Goal: Information Seeking & Learning: Learn about a topic

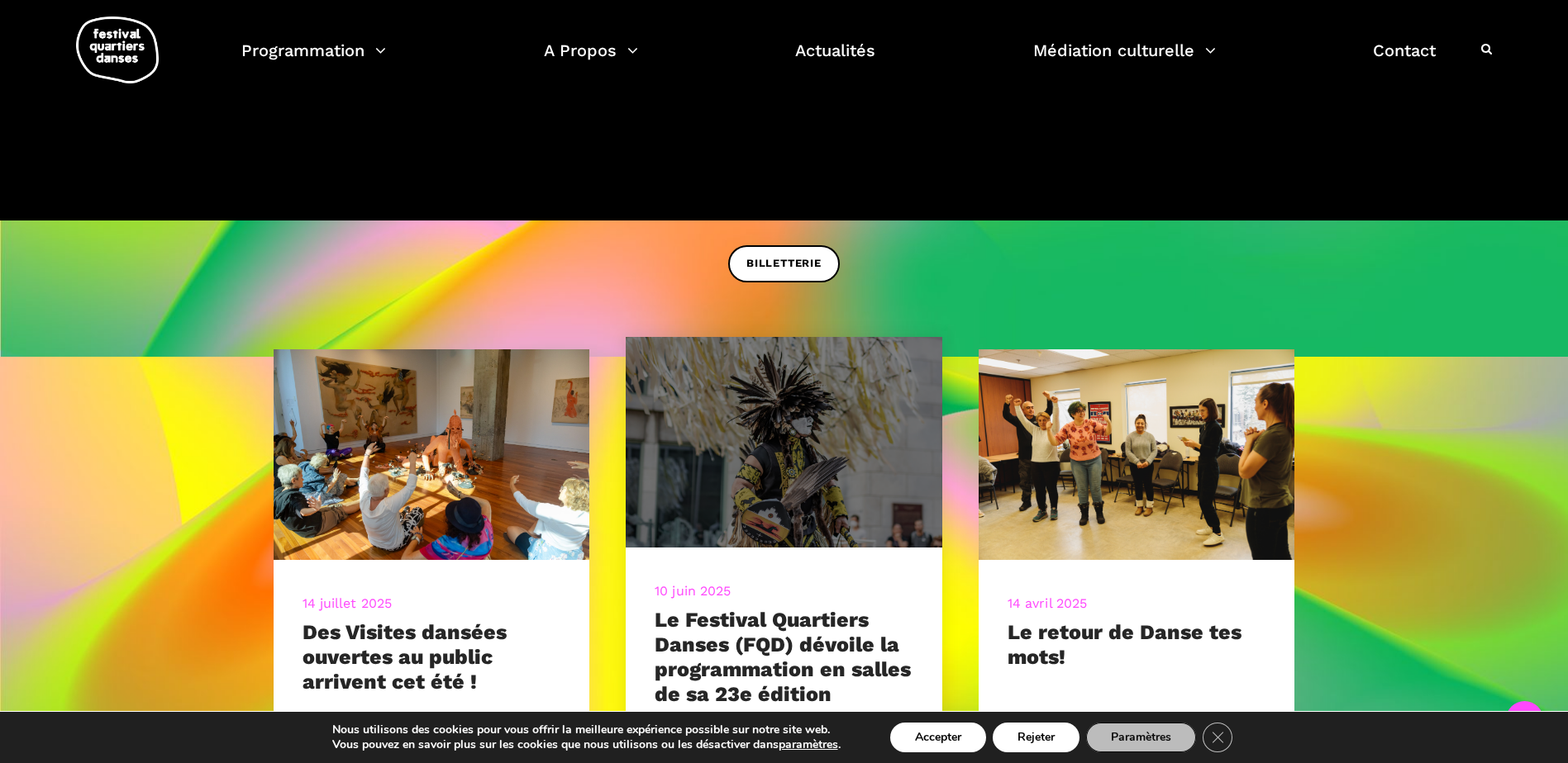
scroll to position [991, 0]
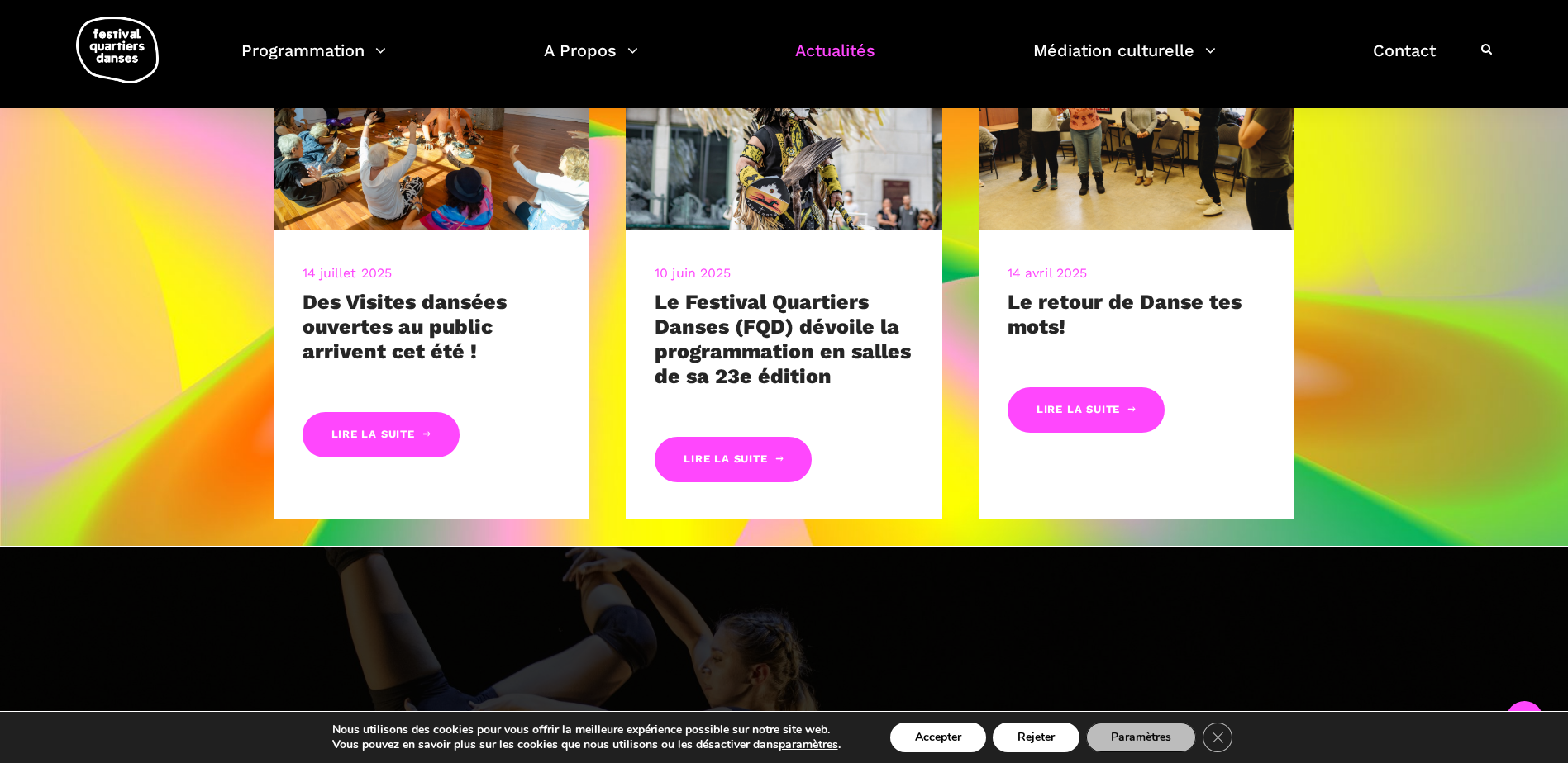
click at [858, 55] on link "Actualités" at bounding box center [834, 60] width 80 height 49
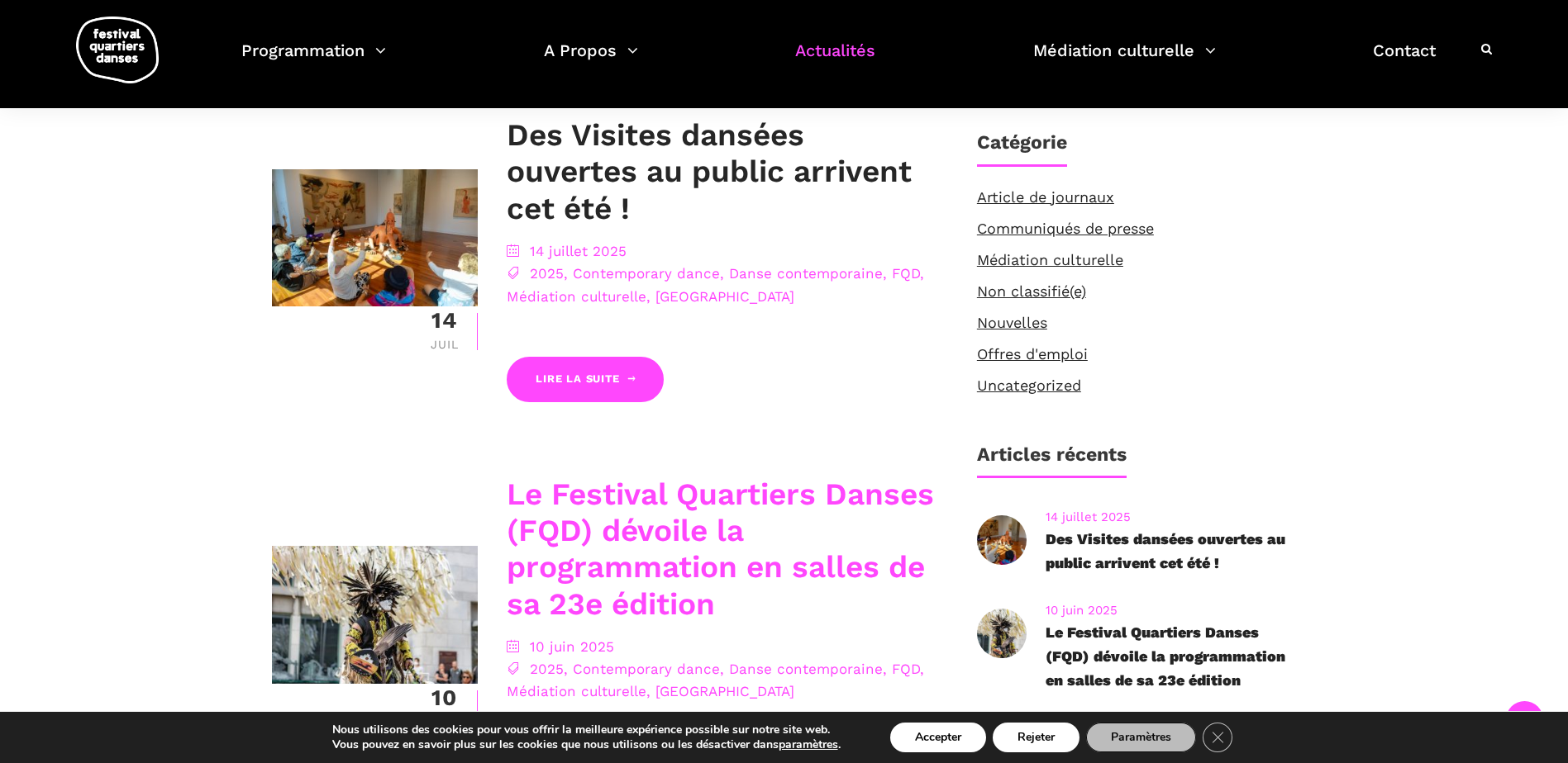
scroll to position [744, 0]
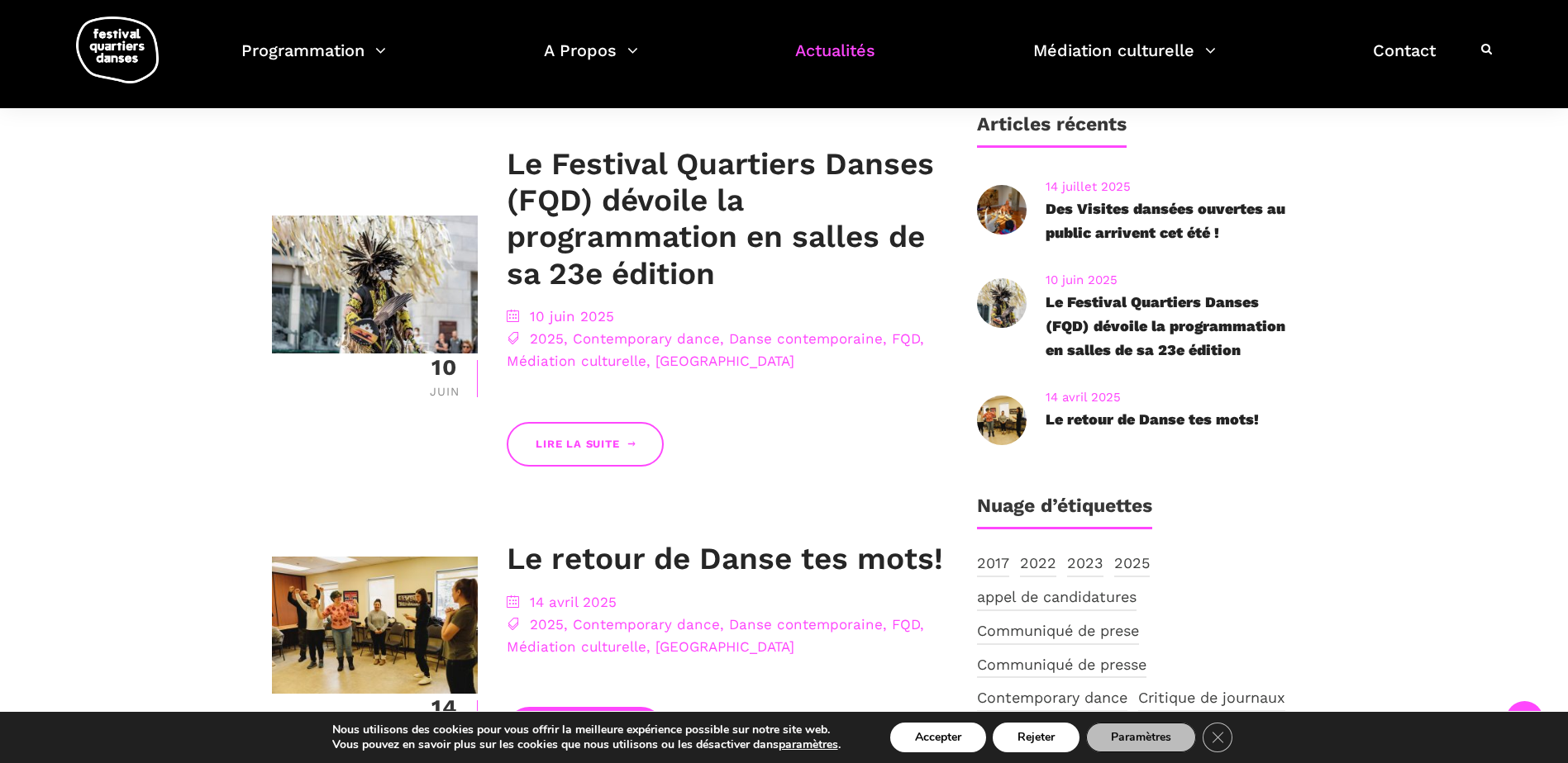
click at [579, 441] on link "Lire la suite" at bounding box center [586, 445] width 157 height 45
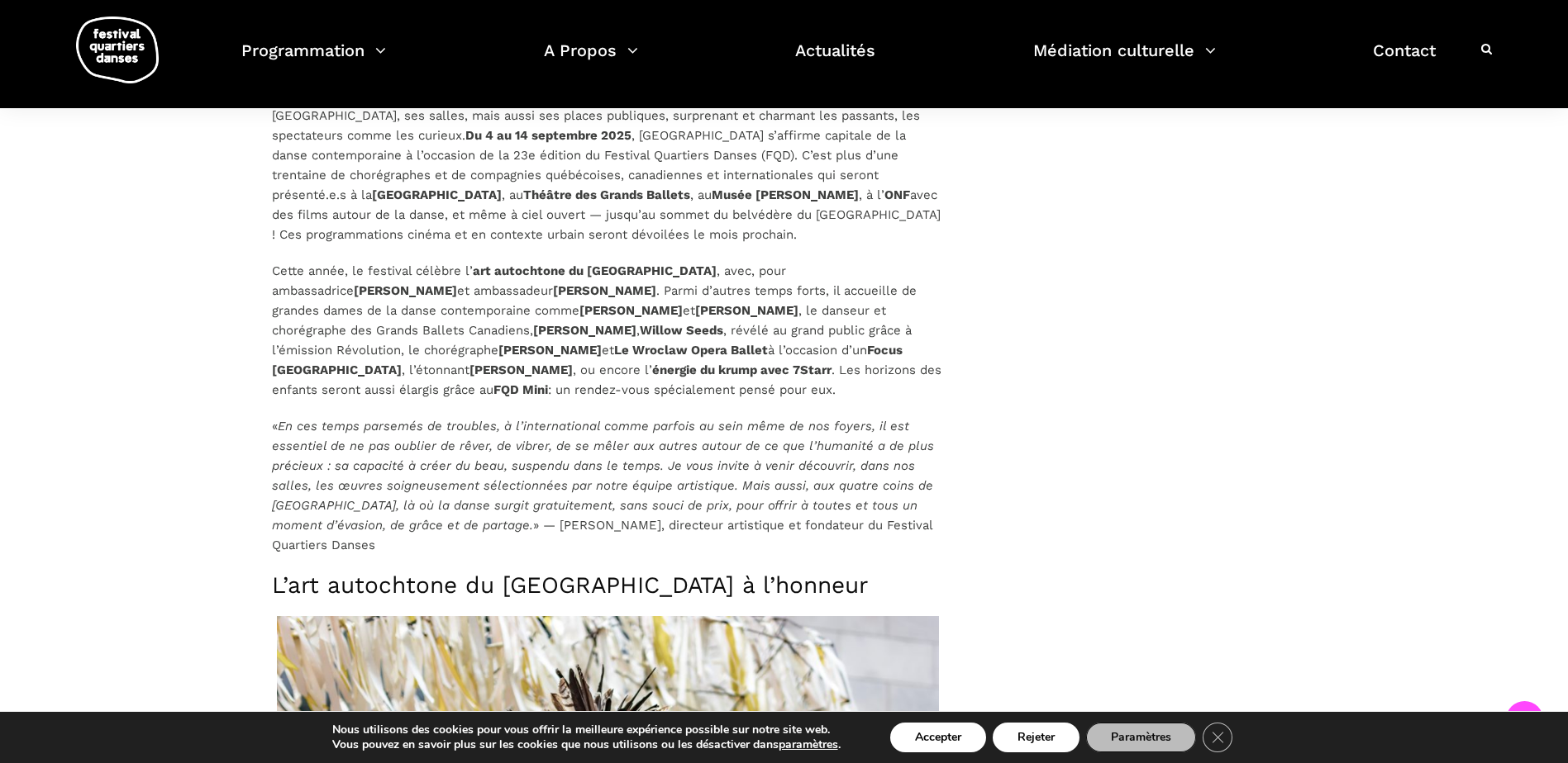
scroll to position [1191, 0]
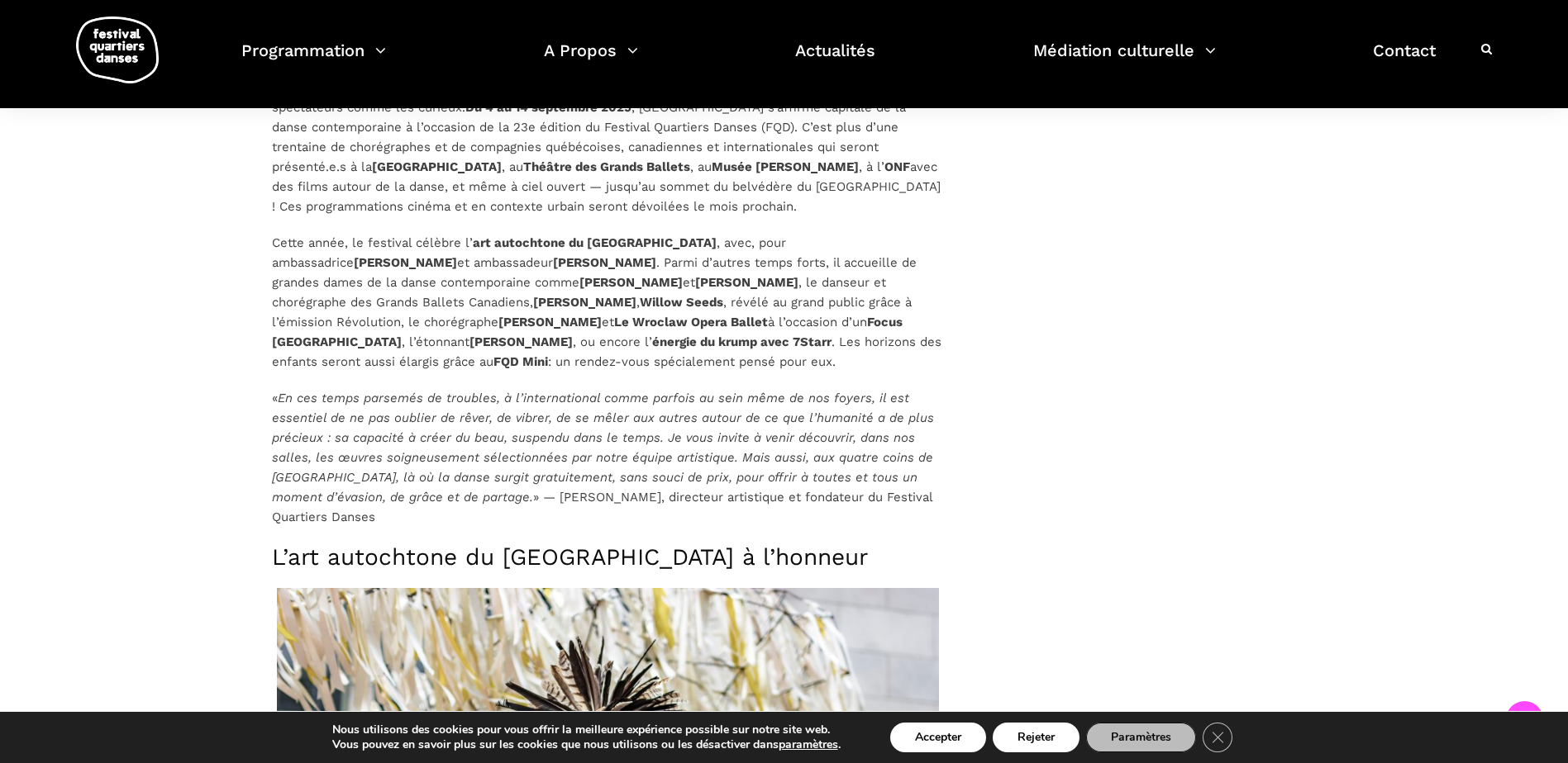
drag, startPoint x: 558, startPoint y: 363, endPoint x: 525, endPoint y: 349, distance: 35.8
click at [525, 349] on p "Cette année, le festival célèbre l’ art autochtone du Québec , avec, pour ambas…" at bounding box center [608, 303] width 672 height 139
drag, startPoint x: 525, startPoint y: 349, endPoint x: 449, endPoint y: 455, distance: 130.4
click at [449, 455] on em "En ces temps parsemés de troubles, à l’international comme parfois au sein même…" at bounding box center [603, 448] width 662 height 114
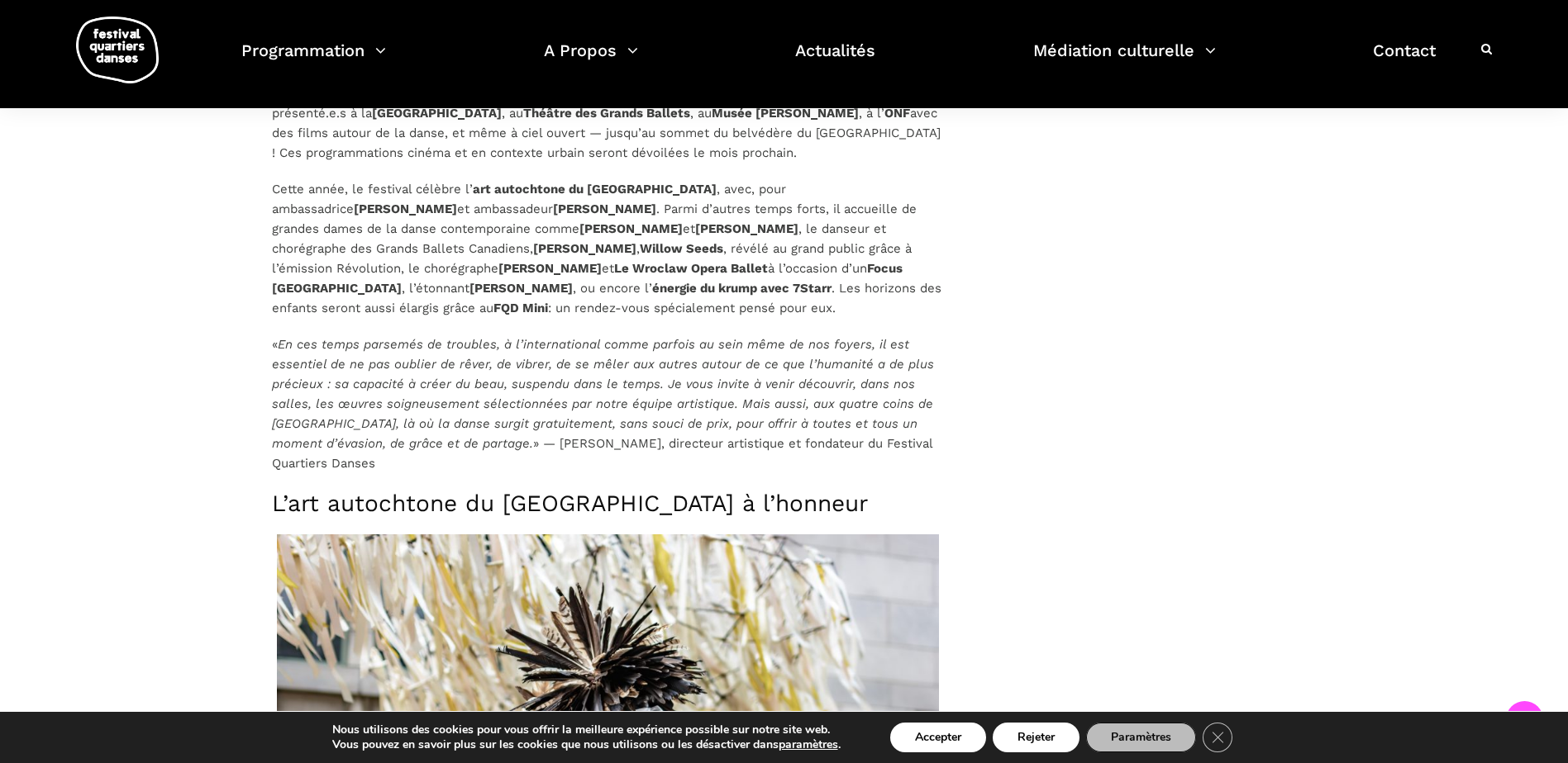
scroll to position [1274, 0]
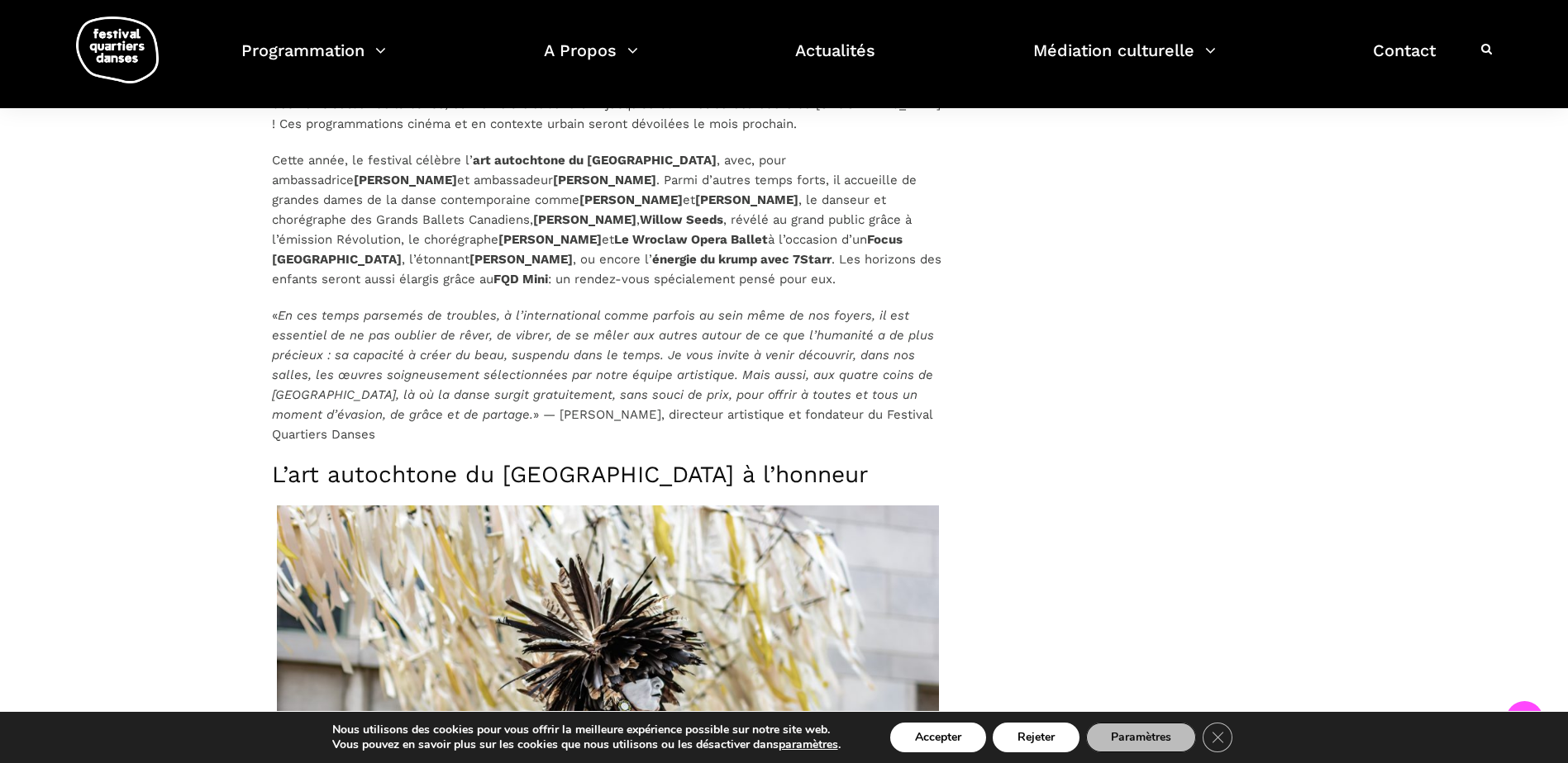
drag, startPoint x: 391, startPoint y: 439, endPoint x: 260, endPoint y: 318, distance: 178.3
copy p "« En ces temps parsemés de troubles, à l’international comme parfois au sein mê…"
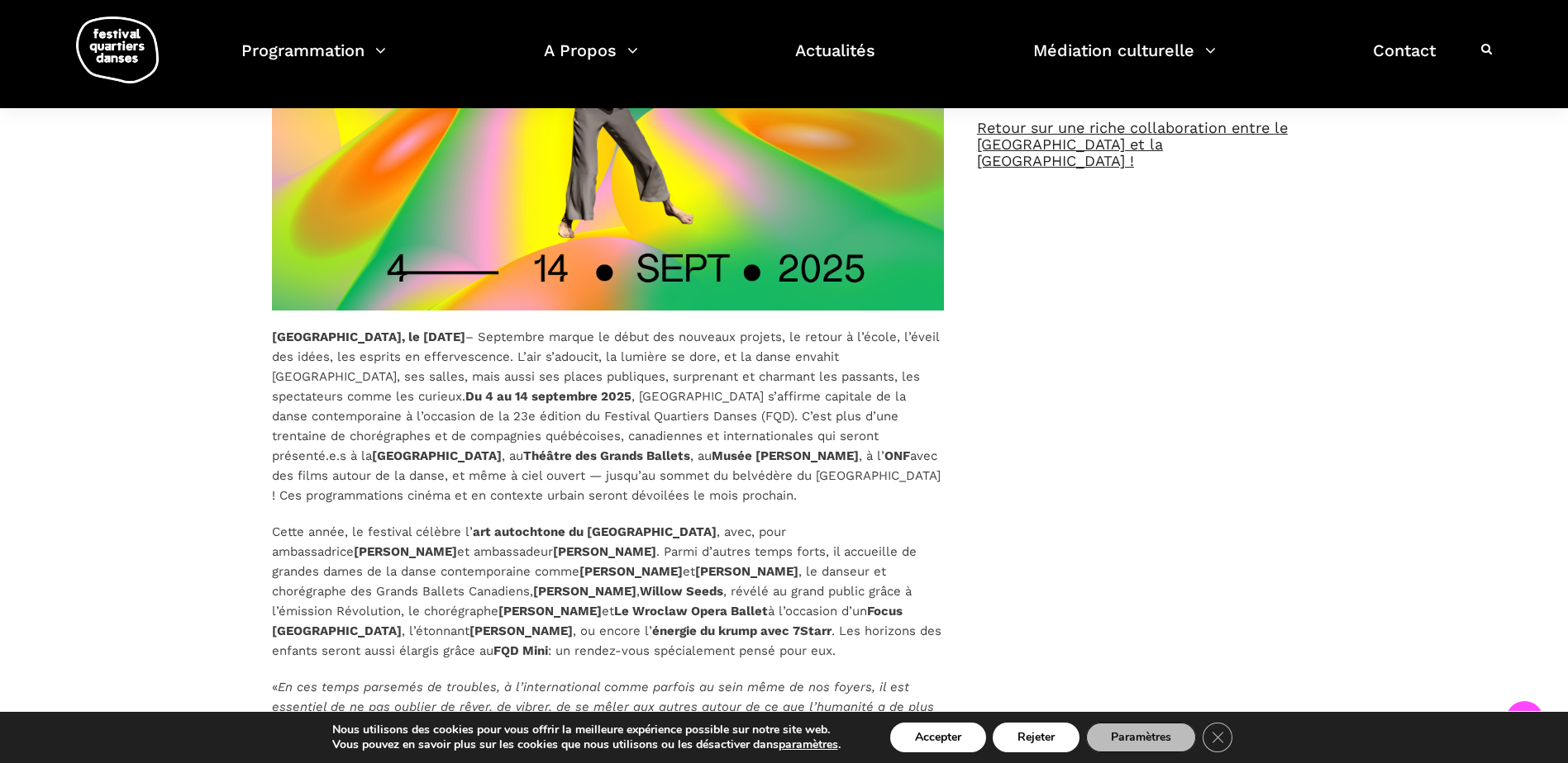
scroll to position [1058, 0]
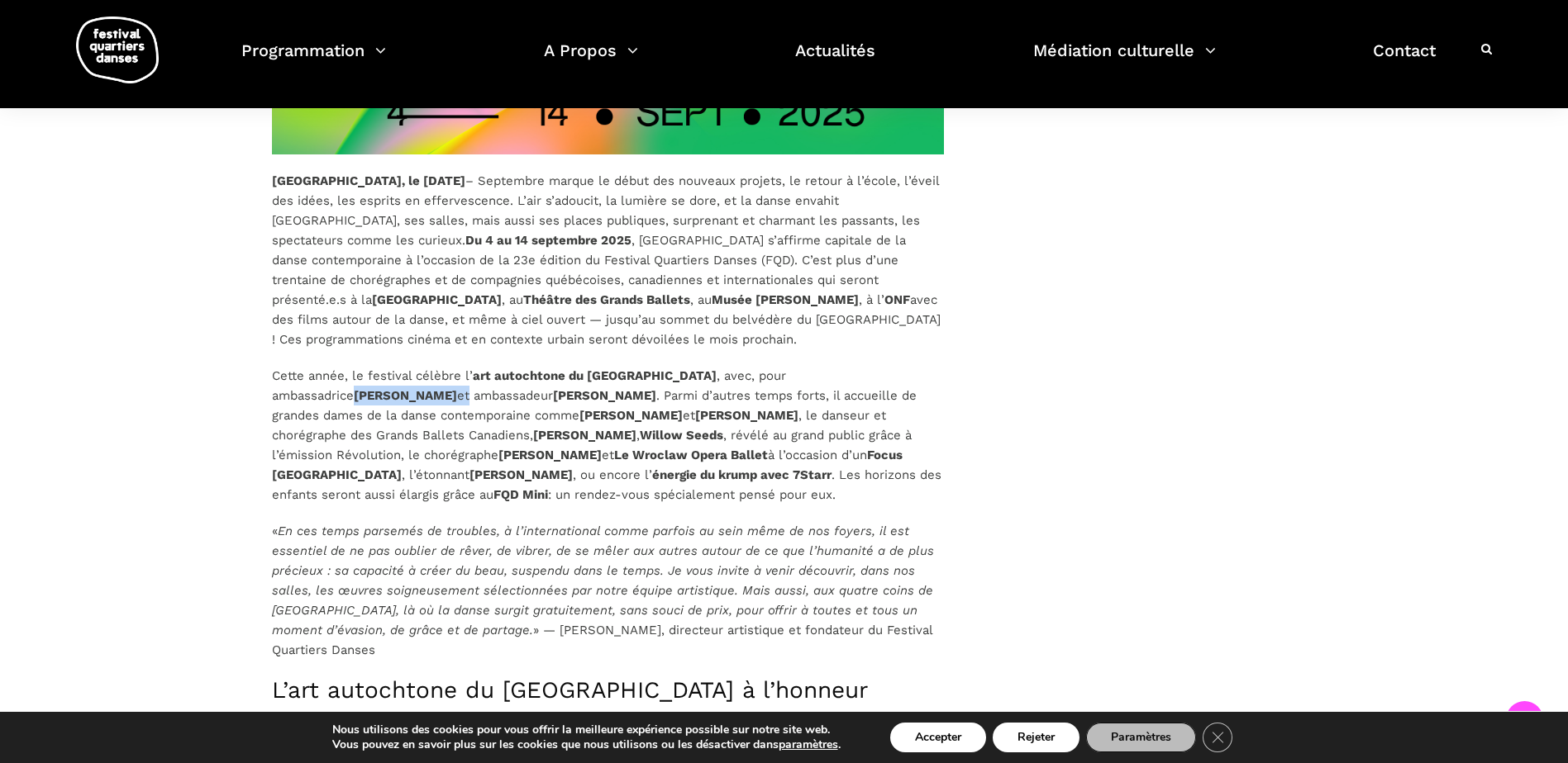
drag, startPoint x: 891, startPoint y: 378, endPoint x: 793, endPoint y: 374, distance: 98.1
click at [793, 373] on p "Cette année, le festival célèbre l’ art autochtone du Québec , avec, pour ambas…" at bounding box center [608, 436] width 672 height 139
copy p "Barbara Diabo e"
drag, startPoint x: 370, startPoint y: 399, endPoint x: 451, endPoint y: 392, distance: 81.3
click at [451, 392] on p "Cette année, le festival célèbre l’ art autochtone du Québec , avec, pour ambas…" at bounding box center [608, 436] width 672 height 139
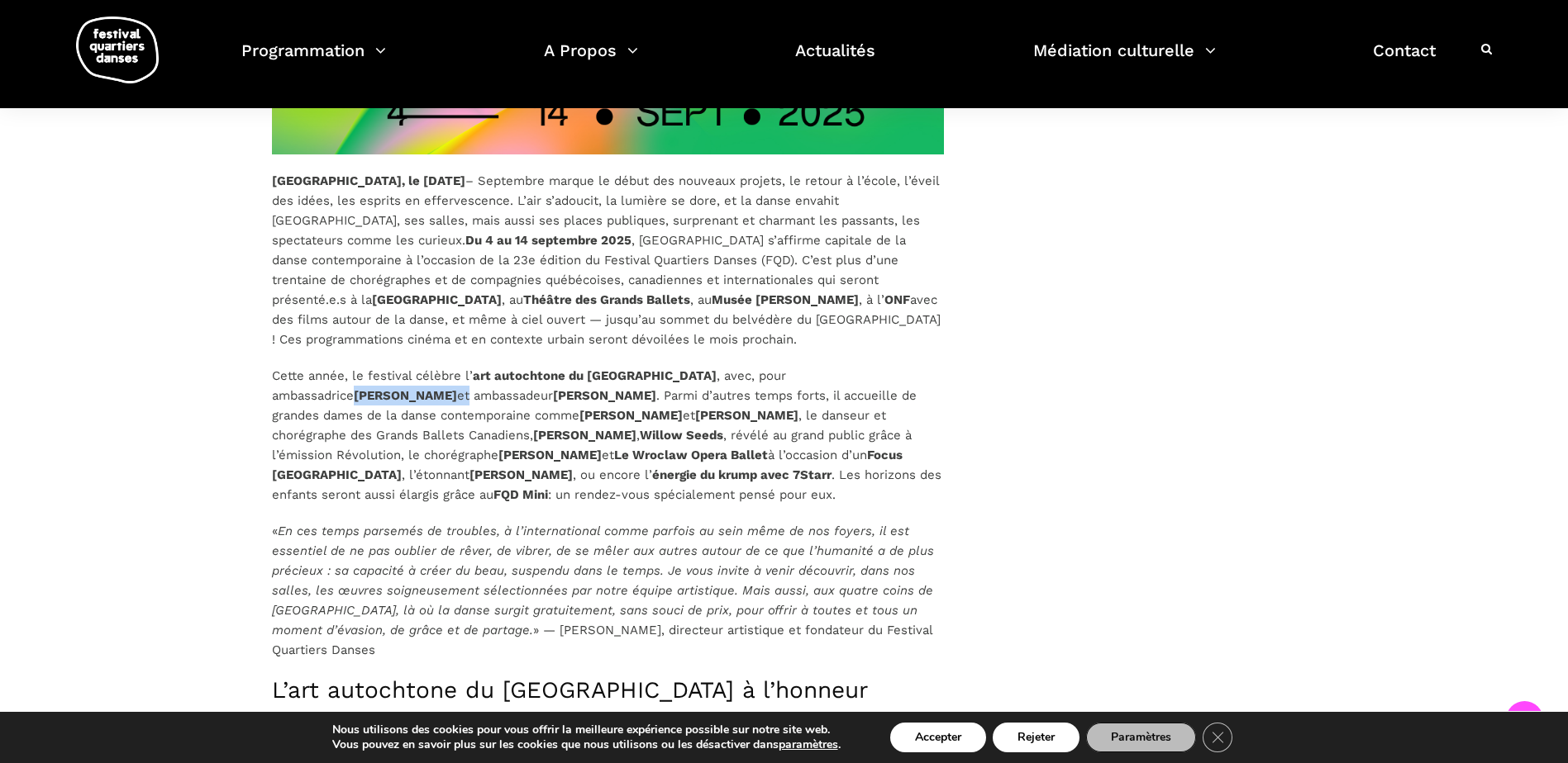
copy strong "Ghislain Picard"
drag, startPoint x: 494, startPoint y: 411, endPoint x: 420, endPoint y: 415, distance: 74.1
click at [580, 415] on strong "Jane Mappin" at bounding box center [631, 416] width 103 height 15
copy strong "Jane Mappin"
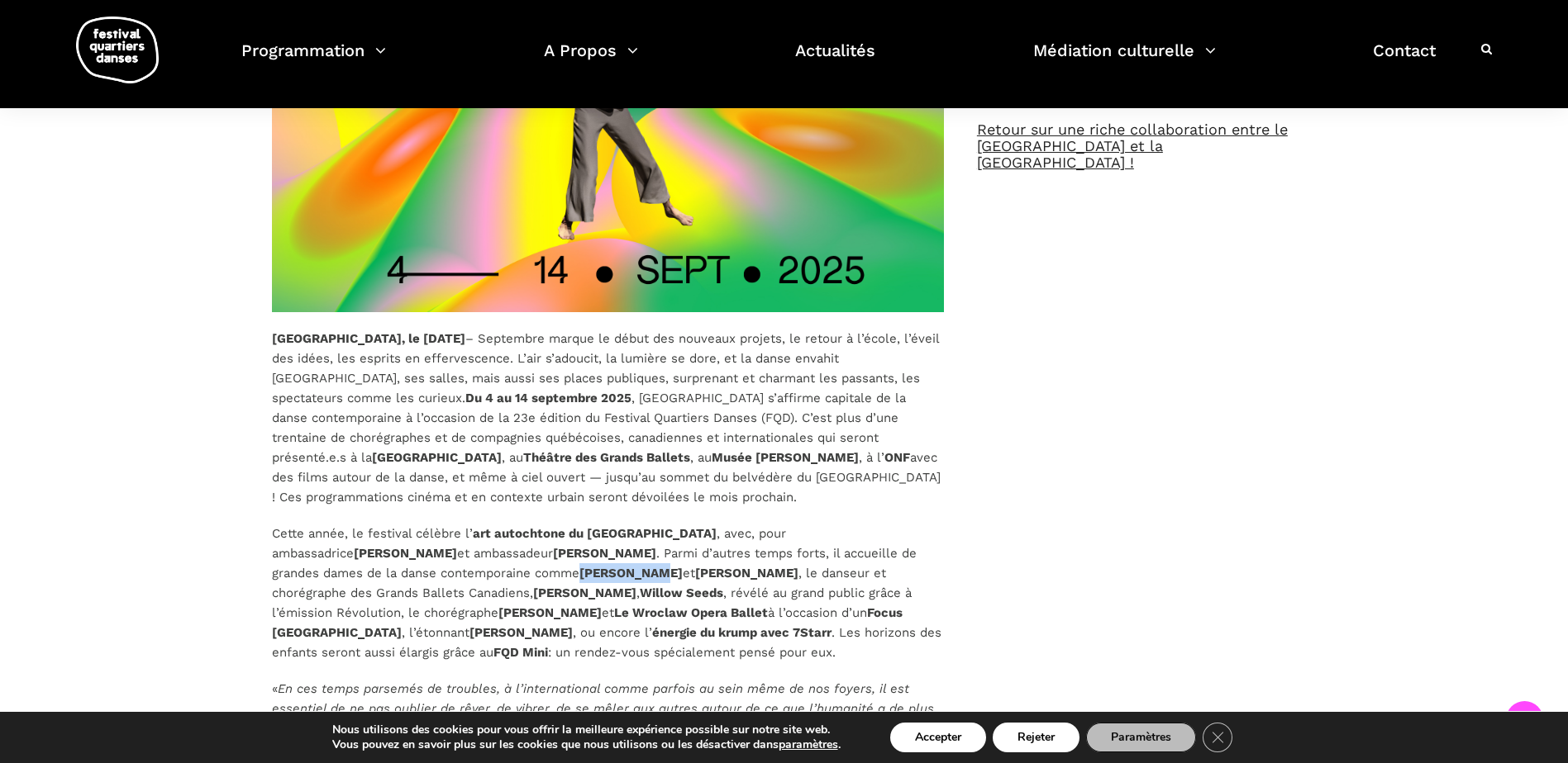
scroll to position [728, 0]
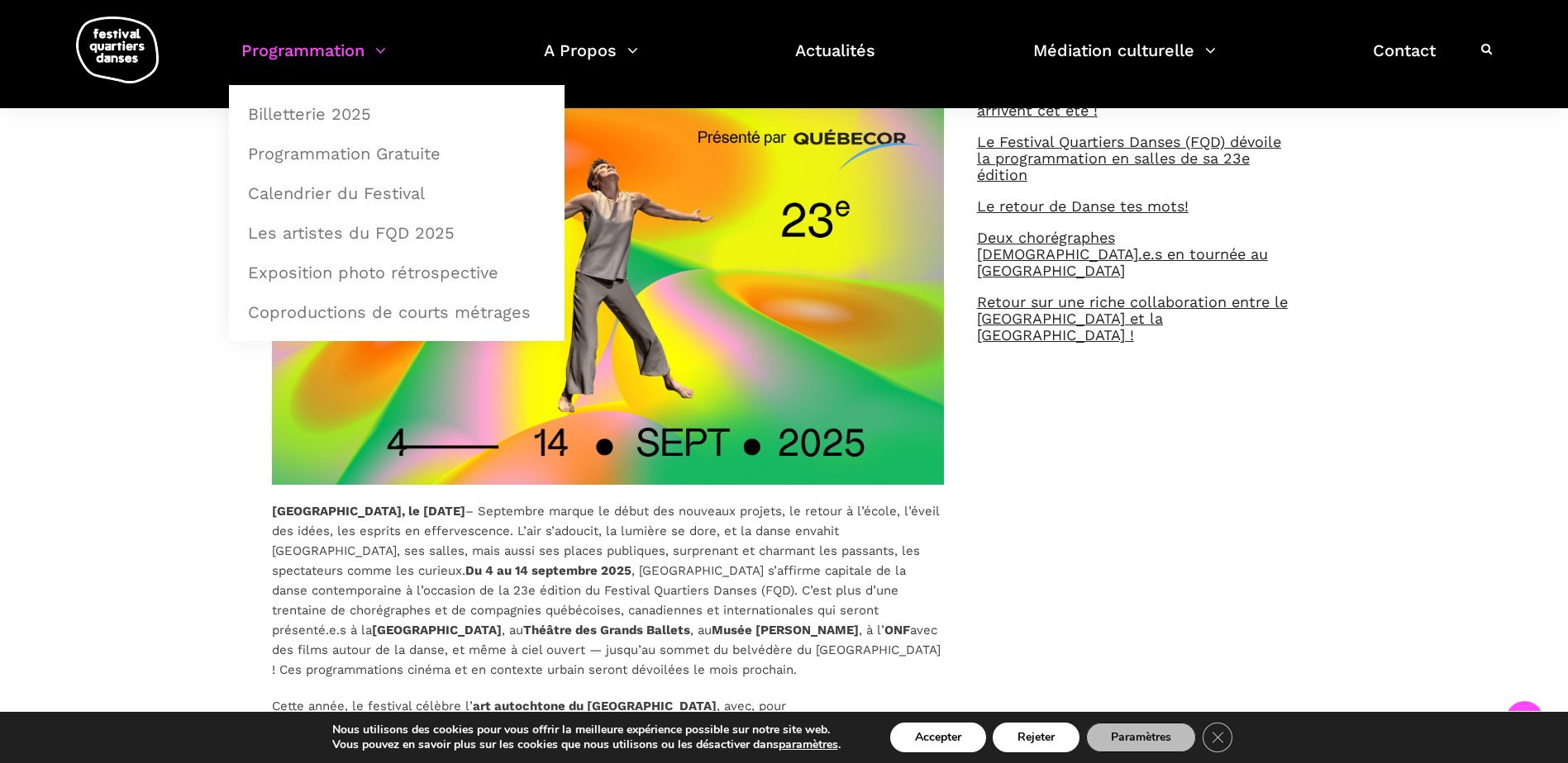
drag, startPoint x: 324, startPoint y: 156, endPoint x: 327, endPoint y: 50, distance: 106.0
click at [327, 50] on link "Programmation" at bounding box center [313, 60] width 145 height 49
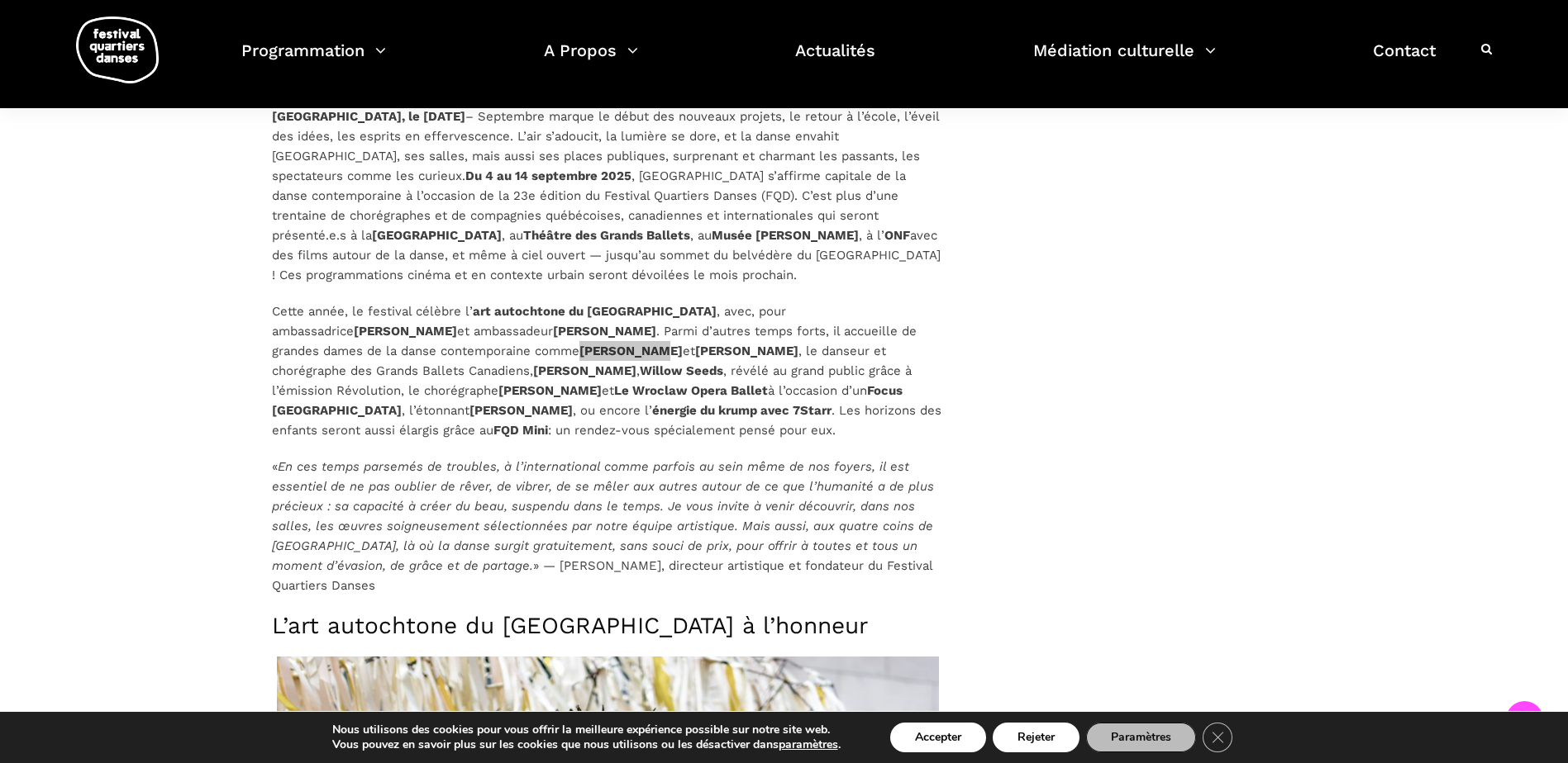
scroll to position [1223, 0]
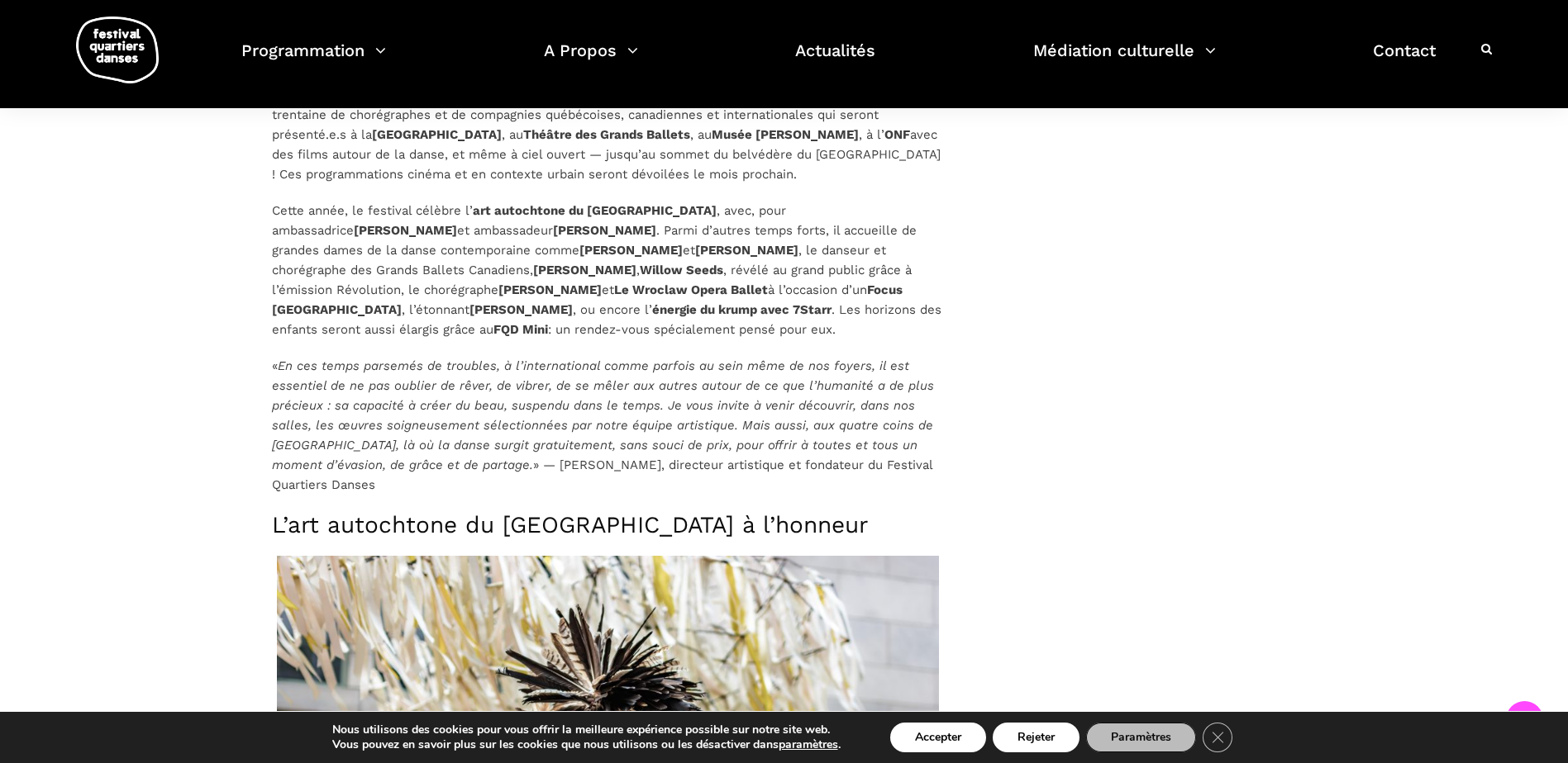
click at [653, 398] on em "En ces temps parsemés de troubles, à l’international comme parfois au sein même…" at bounding box center [603, 416] width 662 height 114
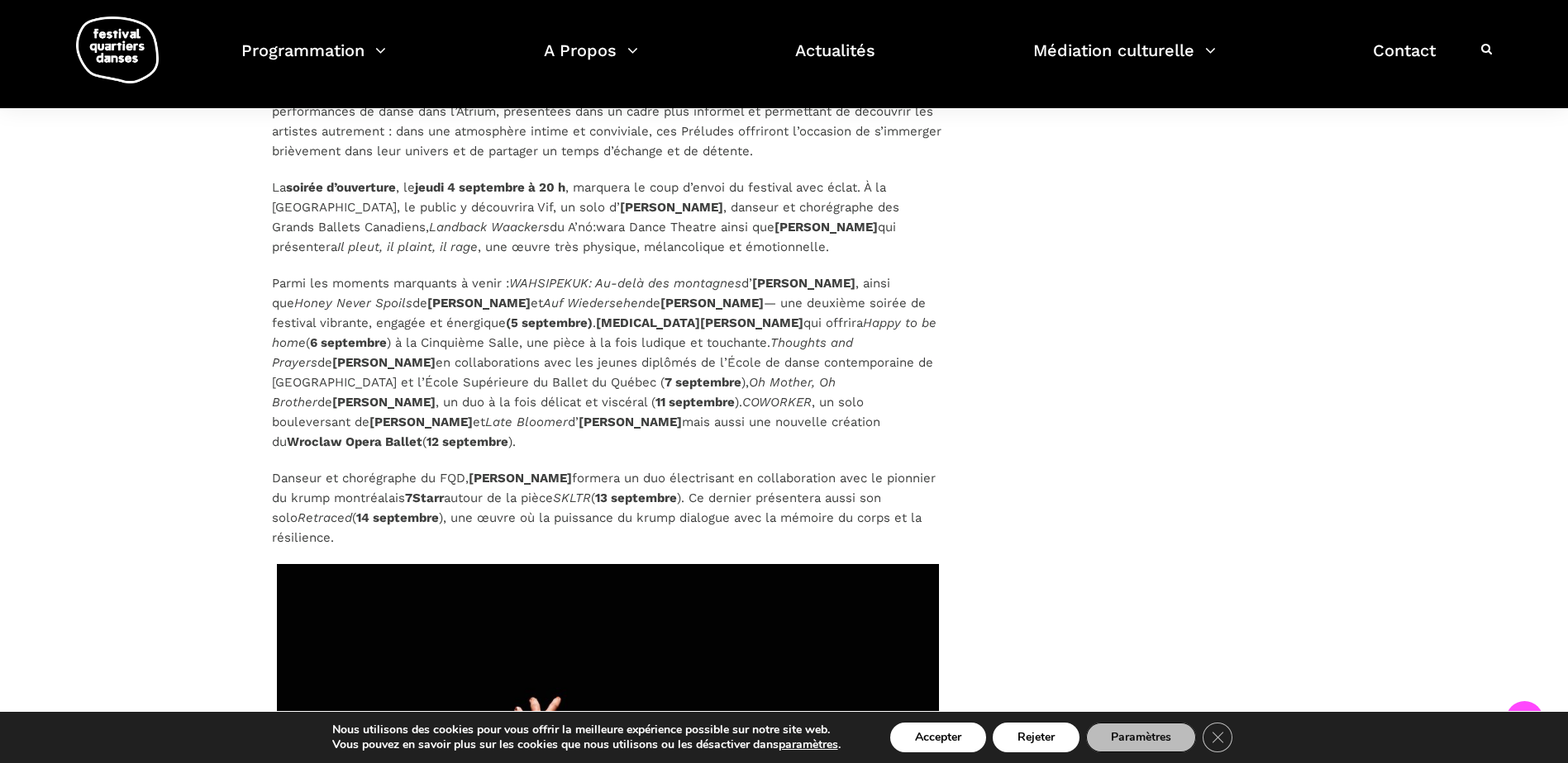
scroll to position [4528, 0]
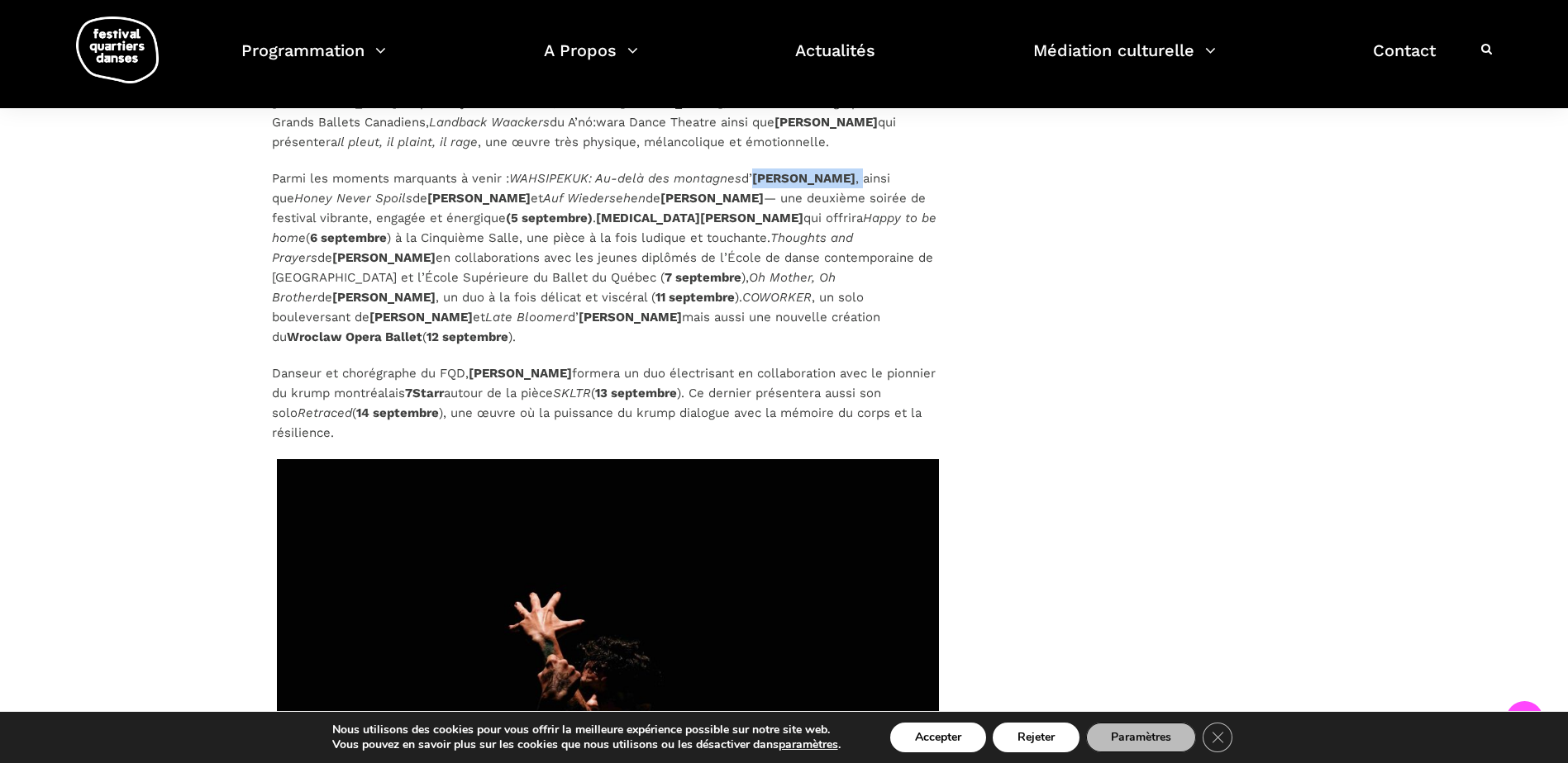
drag, startPoint x: 877, startPoint y: 155, endPoint x: 762, endPoint y: 164, distance: 115.4
click at [762, 169] on p "Parmi les moments marquants à venir : WAHSIPEKUK: Au-delà des montagnes d’ Ivan…" at bounding box center [608, 258] width 672 height 179
copy p "Ivanie Aubin-Malo ,"
drag, startPoint x: 512, startPoint y: 173, endPoint x: 409, endPoint y: 182, distance: 103.4
click at [409, 182] on p "Parmi les moments marquants à venir : WAHSIPEKUK: Au-delà des montagnes d’ Ivan…" at bounding box center [608, 258] width 672 height 179
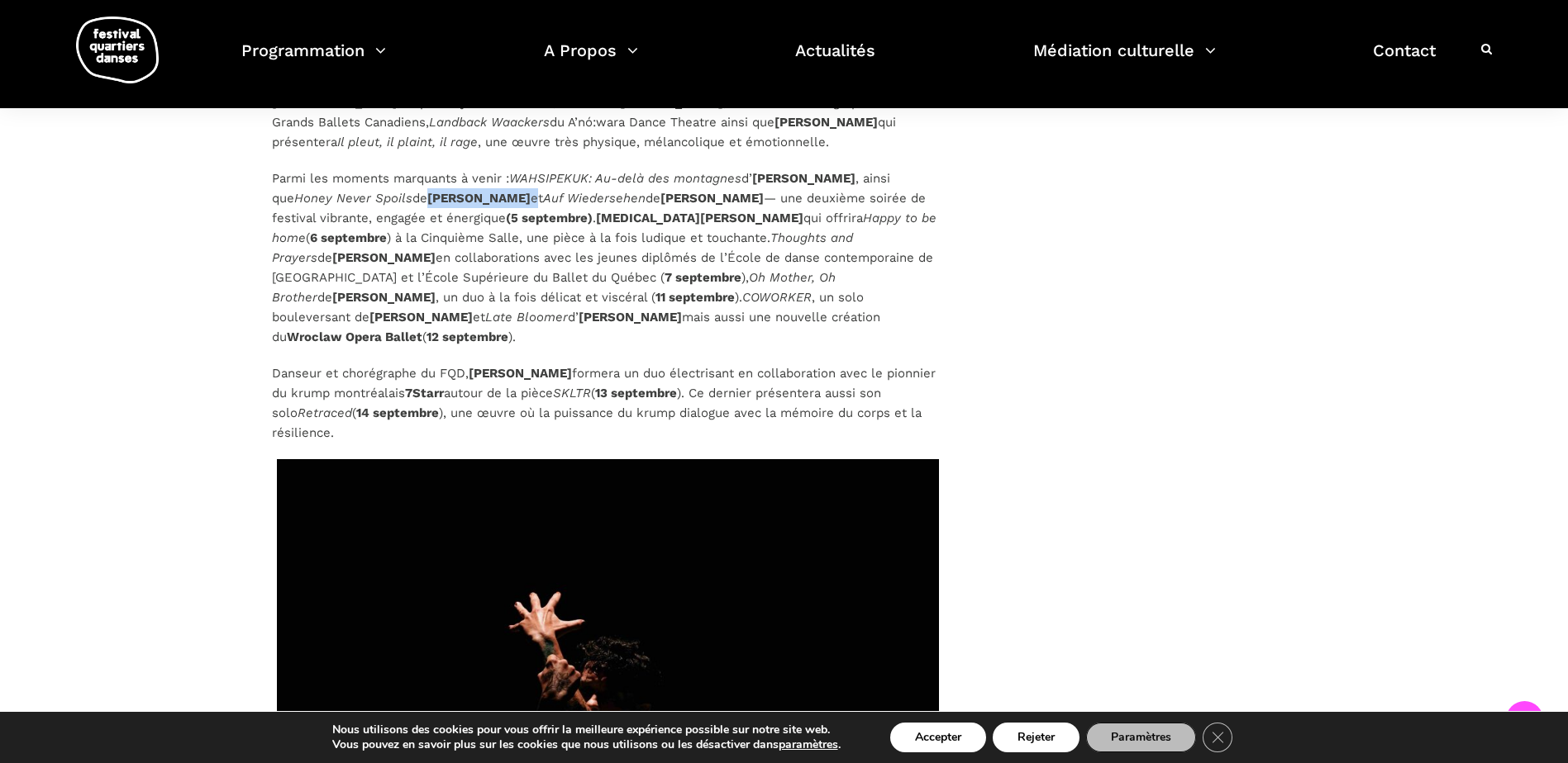
copy p "Zachary Bastille"
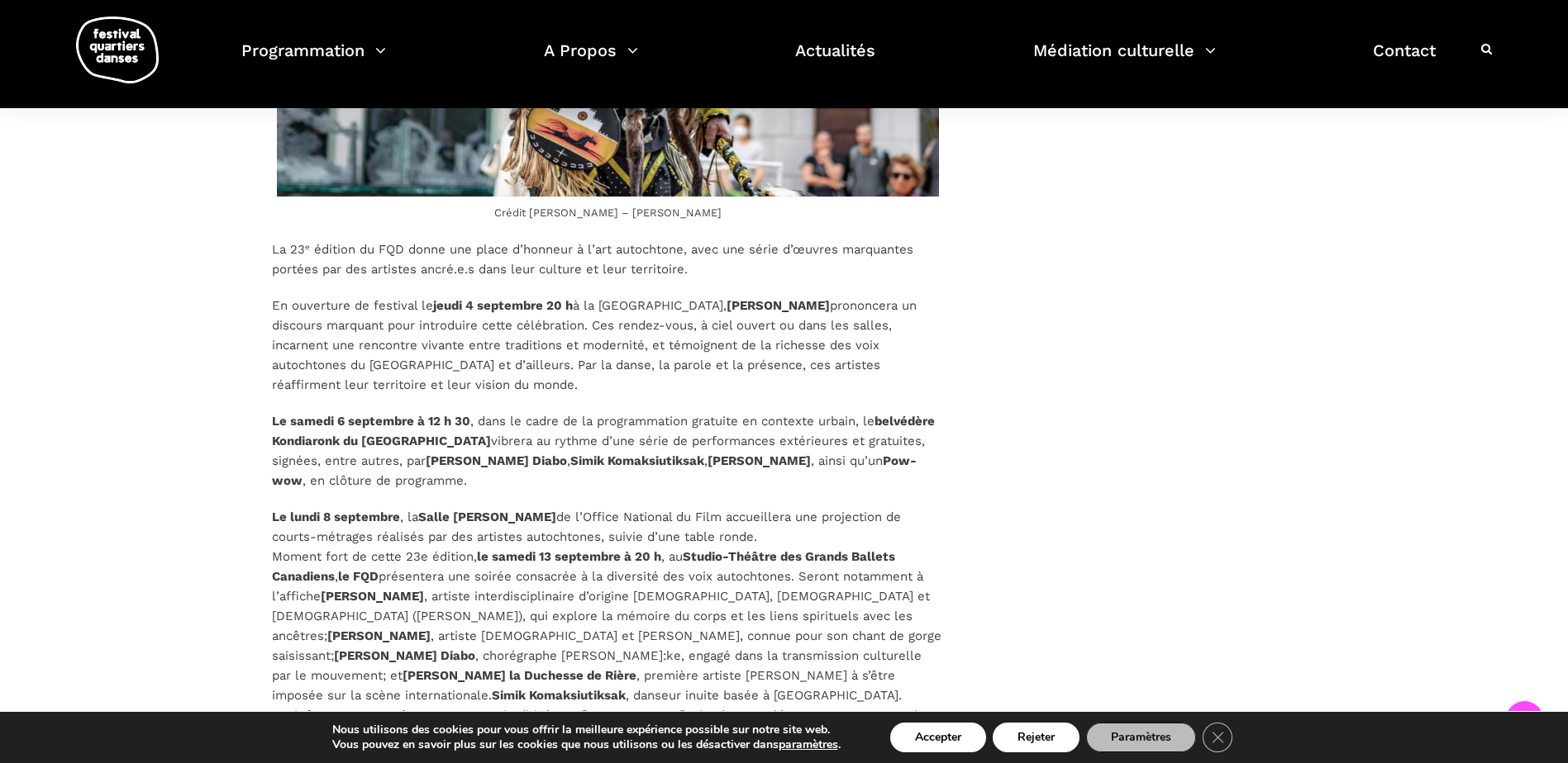
scroll to position [2050, 0]
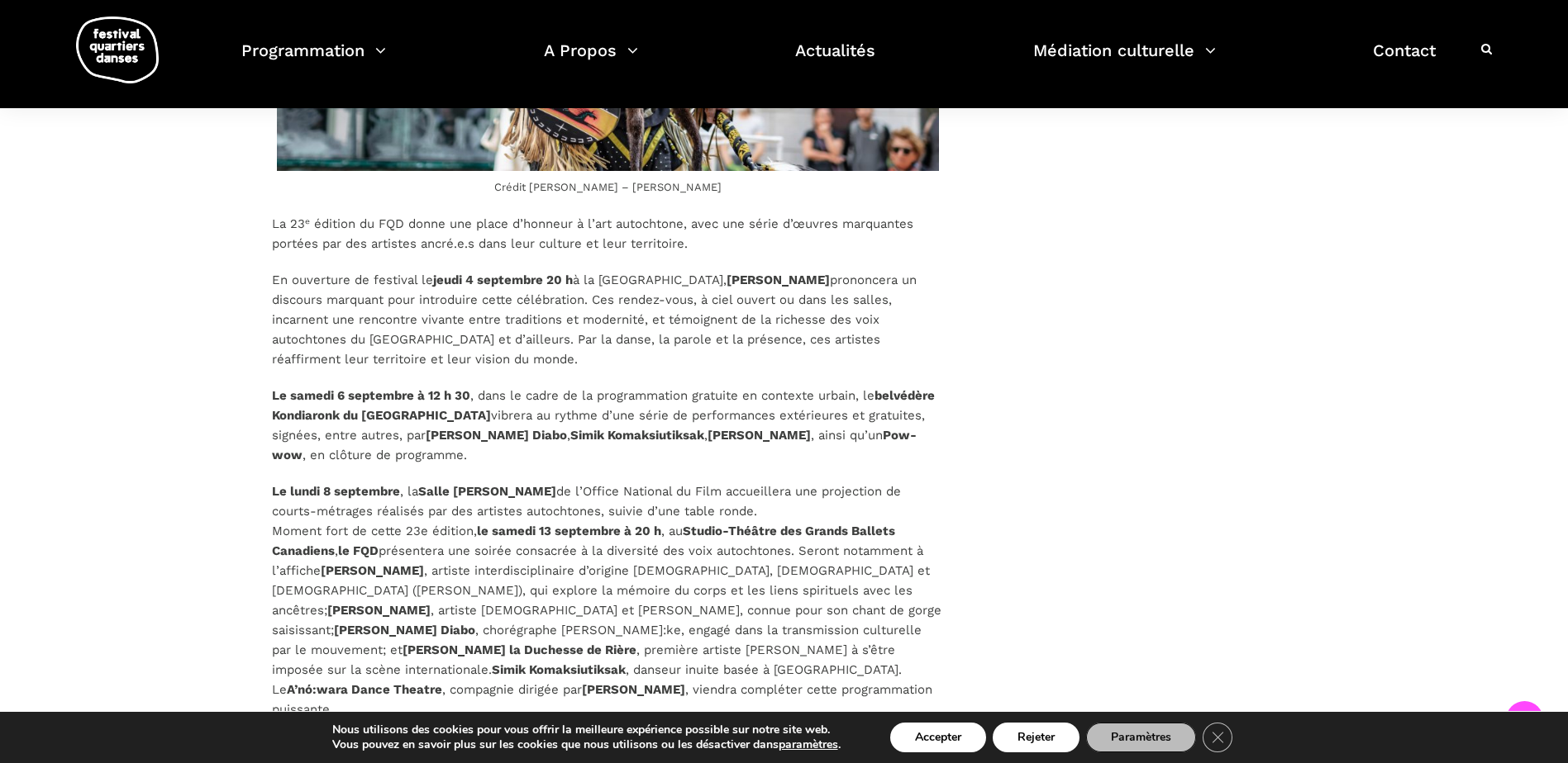
drag, startPoint x: 939, startPoint y: 274, endPoint x: 839, endPoint y: 285, distance: 100.6
click at [839, 285] on p "En ouverture de festival le jeudi 4 septembre 20 h à la Cinquième Salle de la P…" at bounding box center [608, 320] width 672 height 99
copy strong "Ghislain Picard"
drag, startPoint x: 433, startPoint y: 436, endPoint x: 578, endPoint y: 435, distance: 145.0
click at [578, 435] on p "Le samedi 6 septembre à 12 h 30 , dans le cadre de la programmation gratuite en…" at bounding box center [608, 426] width 672 height 79
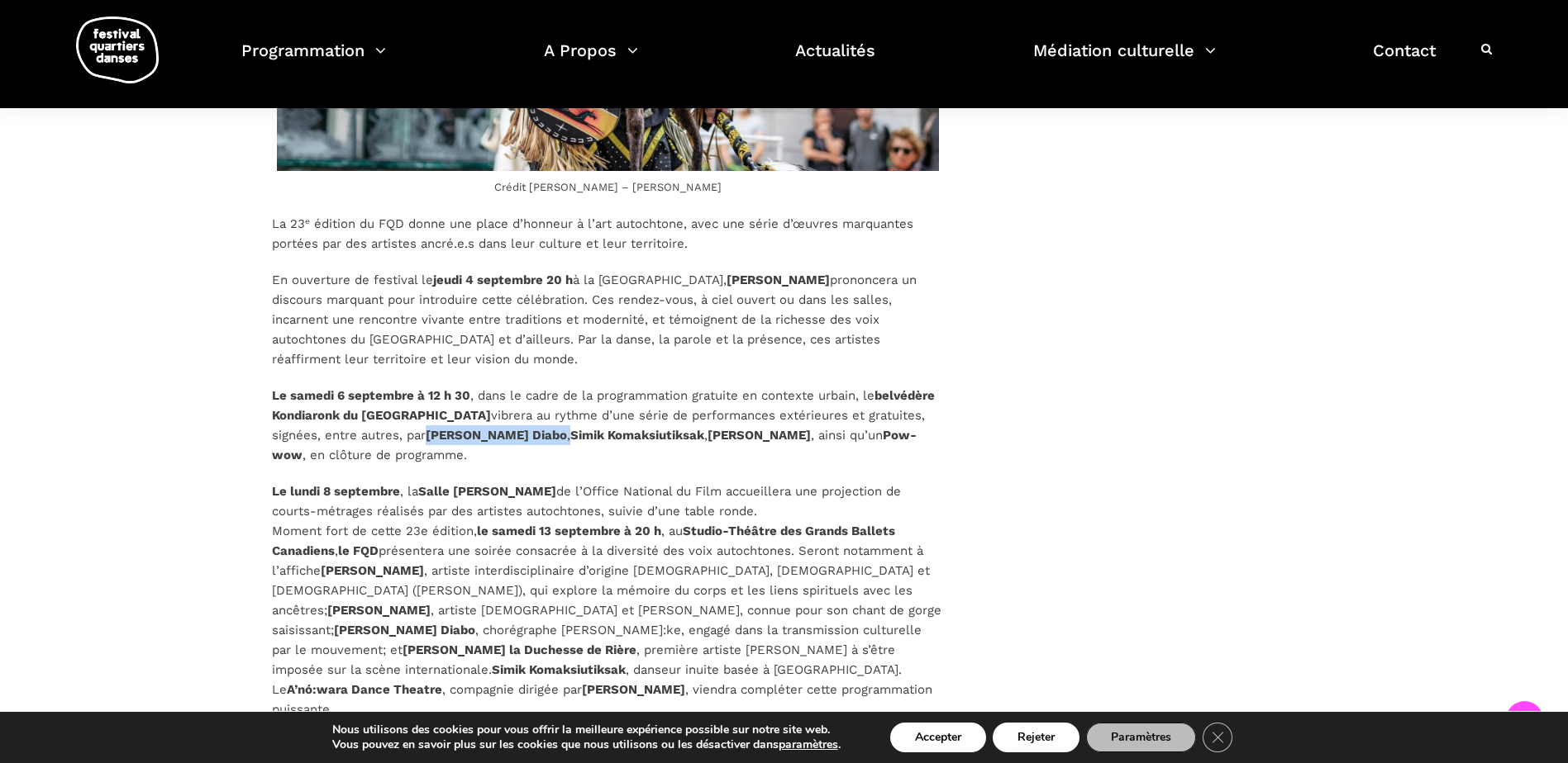
copy p "Marshall Kahente Diabo ,"
drag, startPoint x: 585, startPoint y: 442, endPoint x: 721, endPoint y: 436, distance: 136.1
click at [721, 436] on p "Le samedi 6 septembre à 12 h 30 , dans le cadre de la programmation gratuite en…" at bounding box center [608, 426] width 672 height 79
copy strong "Simik Komaksiutiksak"
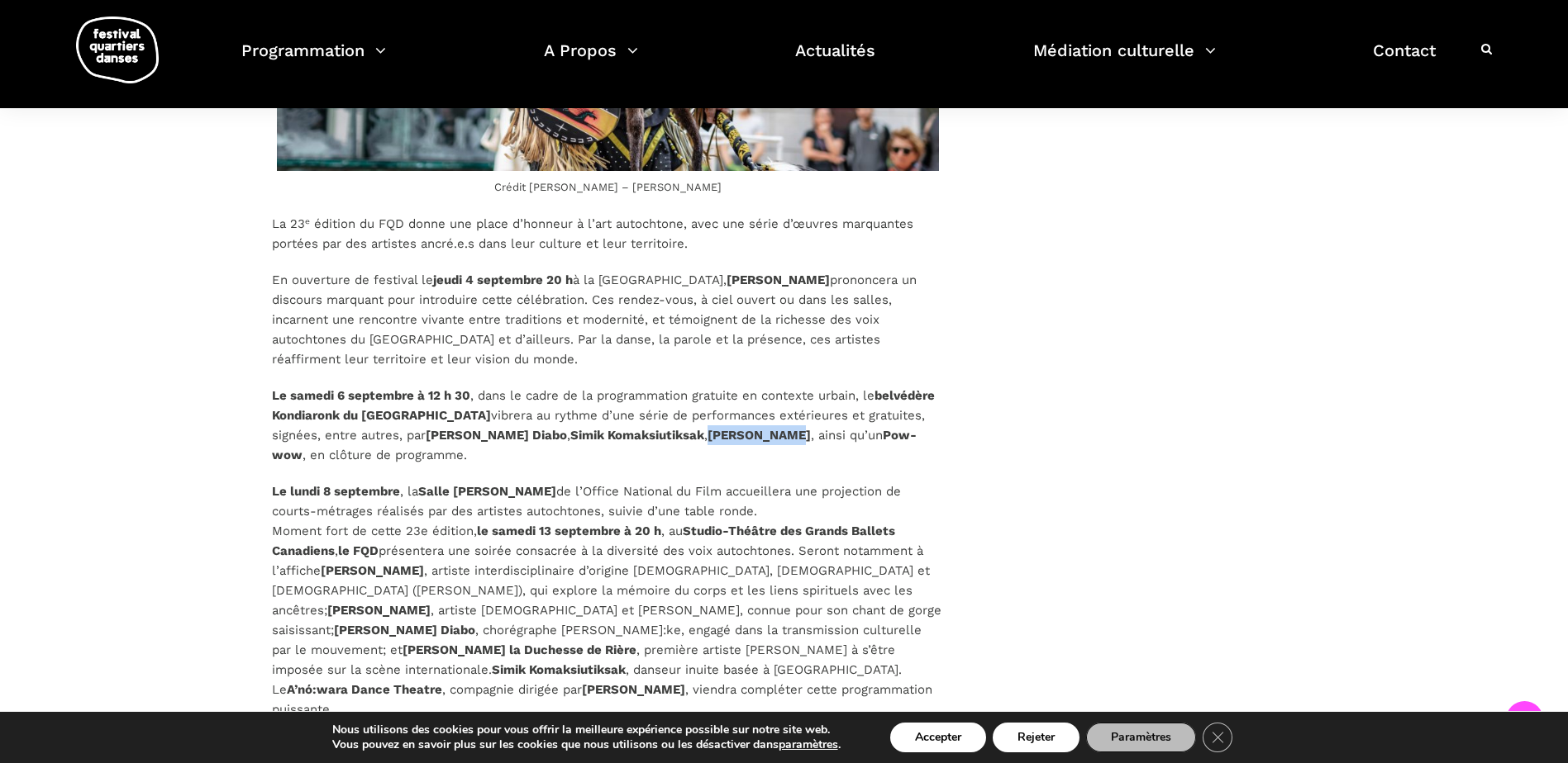
drag, startPoint x: 807, startPoint y: 434, endPoint x: 730, endPoint y: 443, distance: 77.5
click at [730, 443] on p "Le samedi 6 septembre à 12 h 30 , dans le cadre de la programmation gratuite en…" at bounding box center [608, 426] width 672 height 79
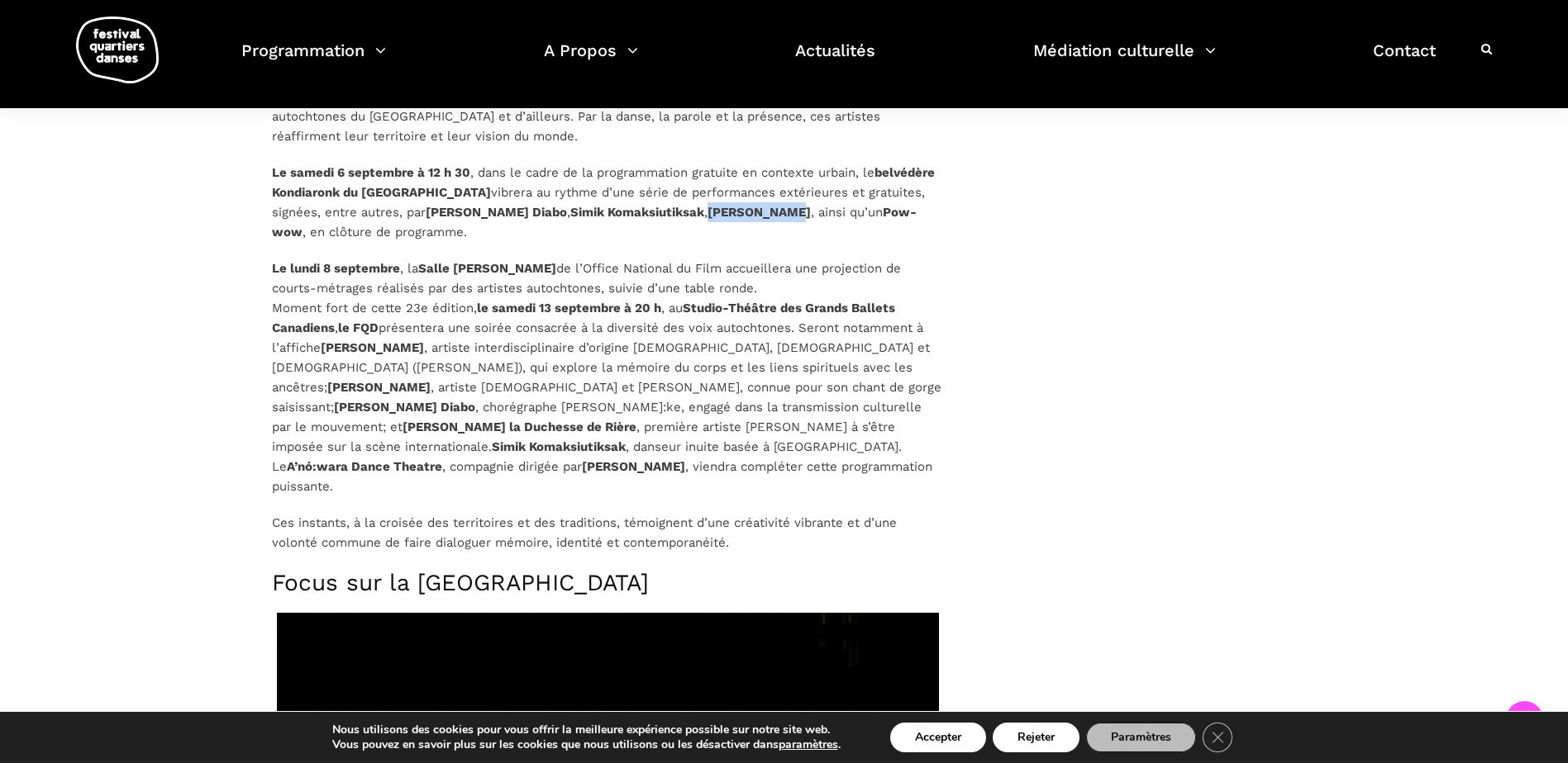
scroll to position [2297, 0]
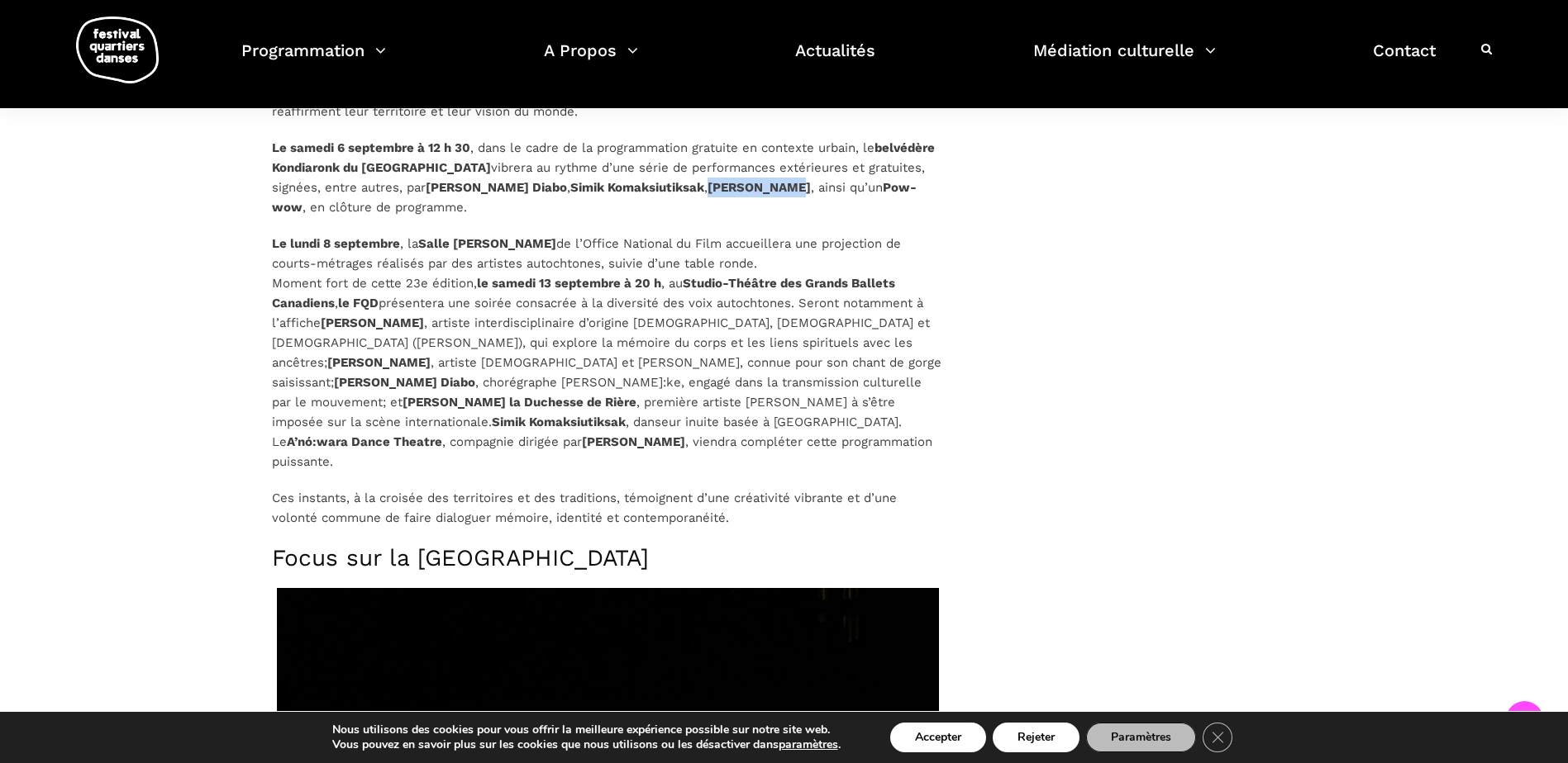
drag, startPoint x: 791, startPoint y: 427, endPoint x: 307, endPoint y: 441, distance: 484.2
click at [307, 441] on p "Le lundi 8 septembre , la Salle Alanis Obomsawin de l’Office National du Film a…" at bounding box center [608, 353] width 672 height 238
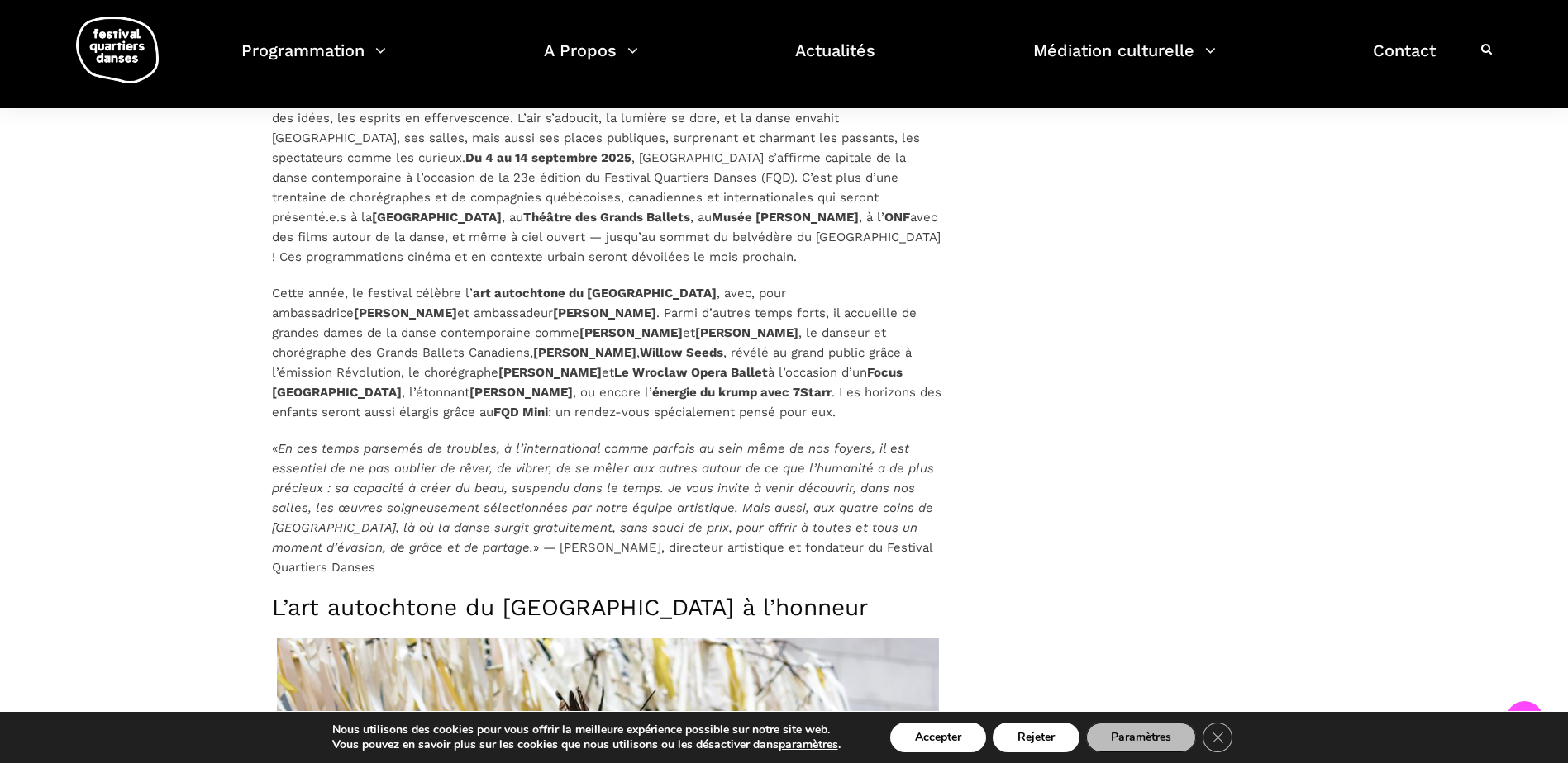
scroll to position [1058, 0]
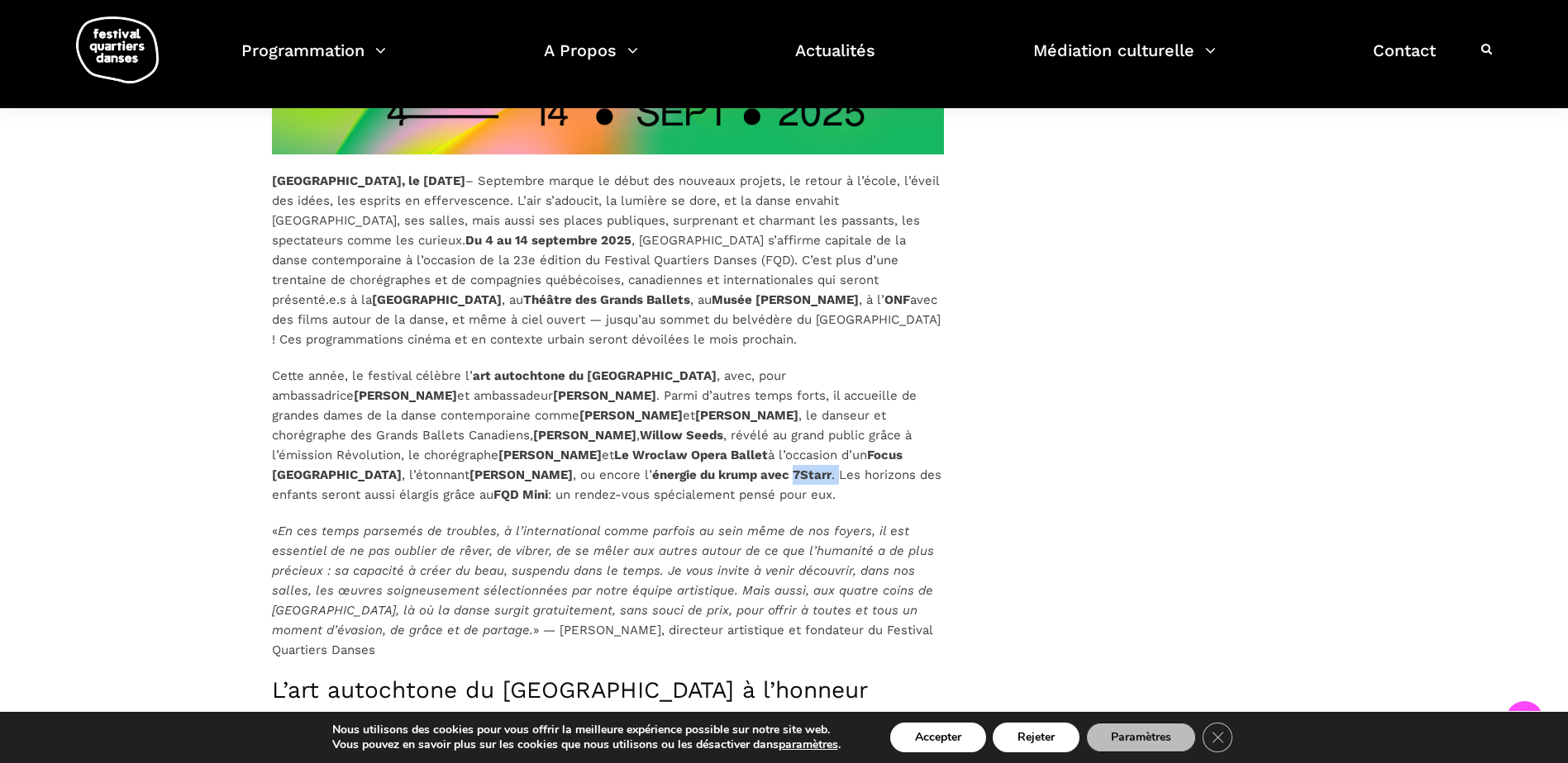
drag, startPoint x: 532, startPoint y: 478, endPoint x: 489, endPoint y: 476, distance: 43.0
click at [489, 476] on p "Cette année, le festival célèbre l’ art autochtone du Québec , avec, pour ambas…" at bounding box center [608, 436] width 672 height 139
drag, startPoint x: 867, startPoint y: 453, endPoint x: 930, endPoint y: 461, distance: 63.5
click at [930, 461] on p "Cette année, le festival célèbre l’ art autochtone du Québec , avec, pour ambas…" at bounding box center [608, 436] width 672 height 139
drag, startPoint x: 445, startPoint y: 440, endPoint x: 346, endPoint y: 441, distance: 99.0
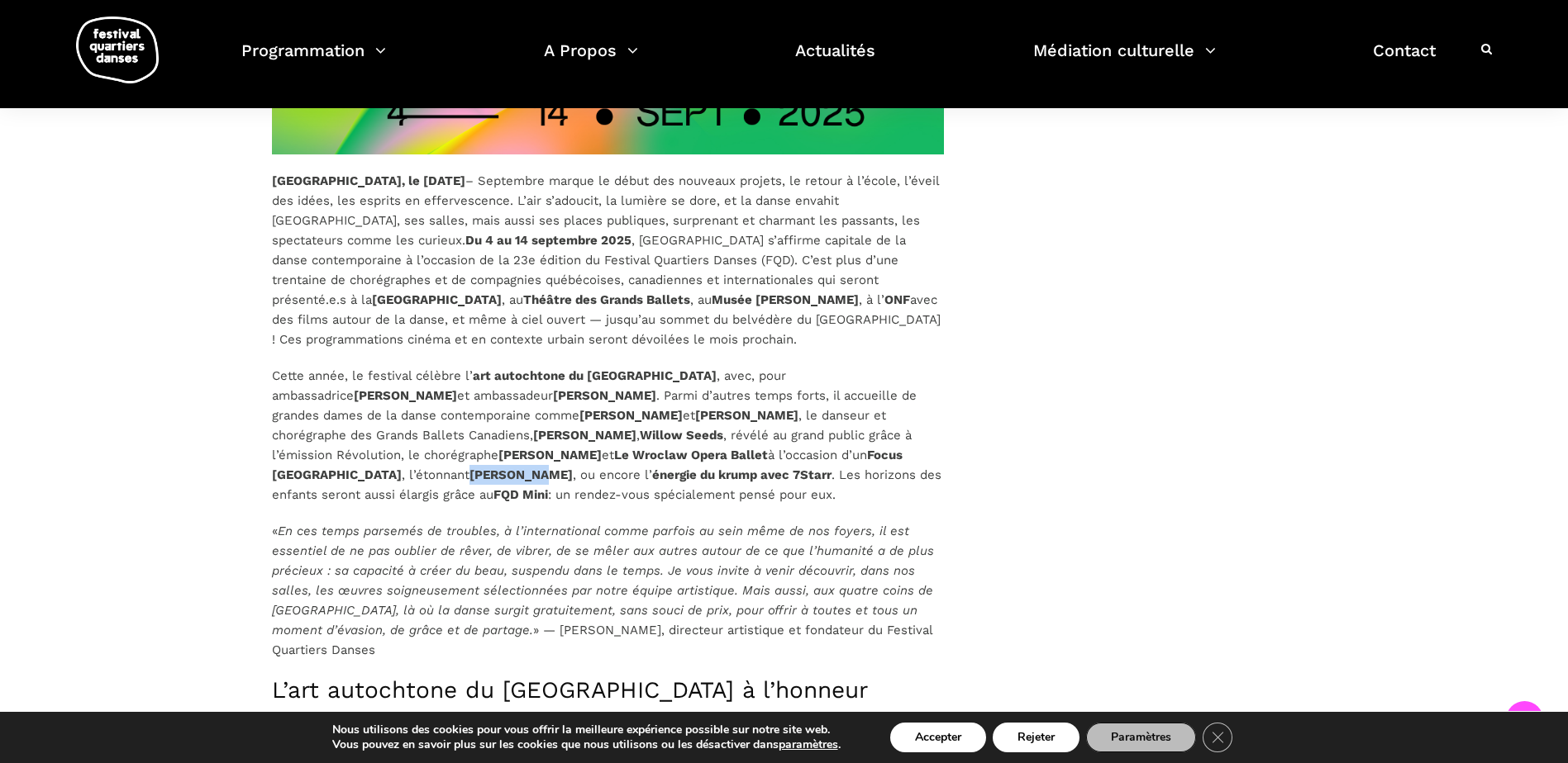
click at [346, 441] on p "Cette année, le festival célèbre l’ art autochtone du Québec , avec, pour ambas…" at bounding box center [608, 436] width 672 height 139
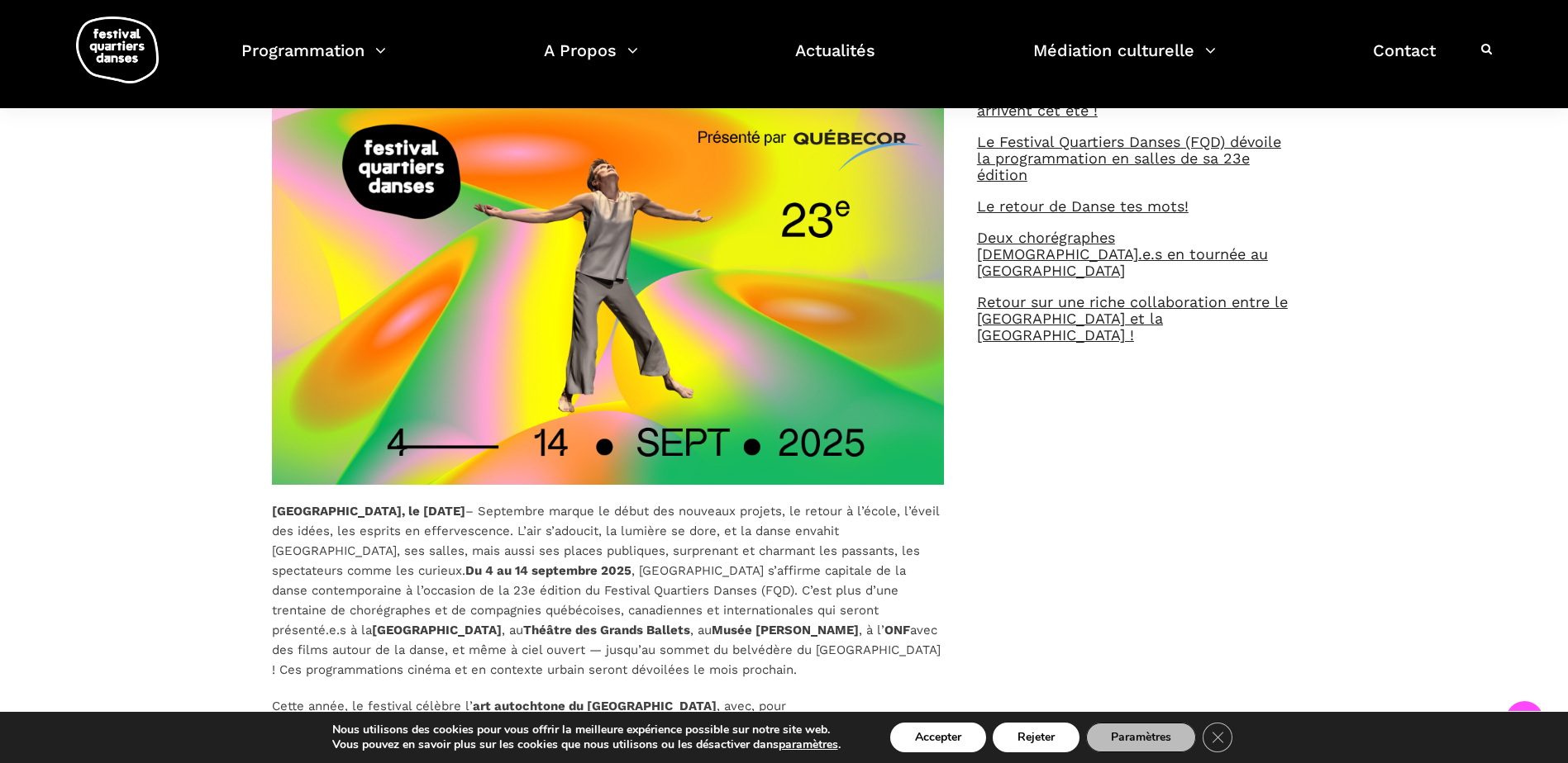
scroll to position [1223, 0]
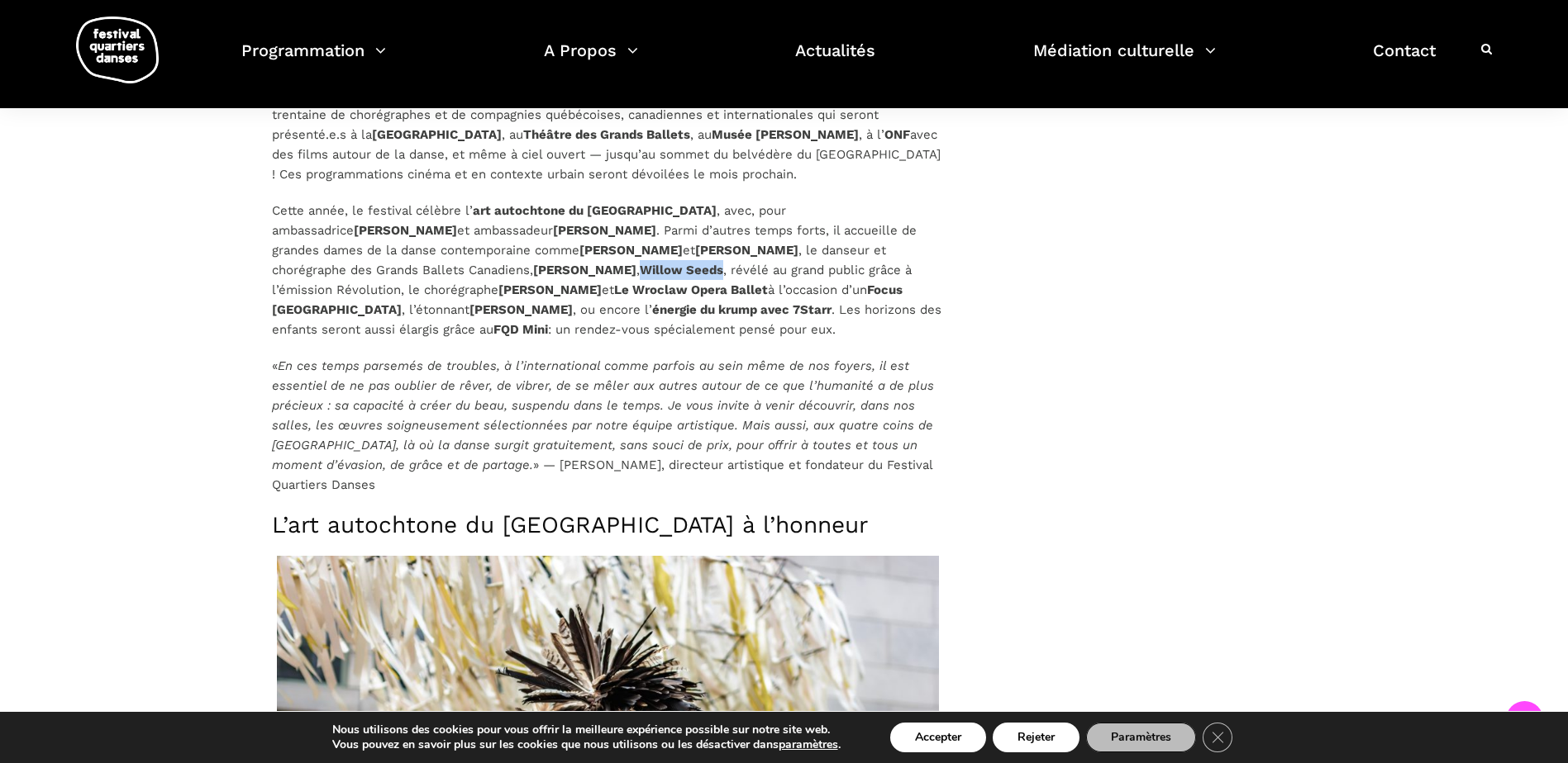
drag, startPoint x: 461, startPoint y: 264, endPoint x: 532, endPoint y: 270, distance: 71.3
click at [532, 270] on p "Cette année, le festival célèbre l’ art autochtone du Québec , avec, pour ambas…" at bounding box center [608, 270] width 672 height 139
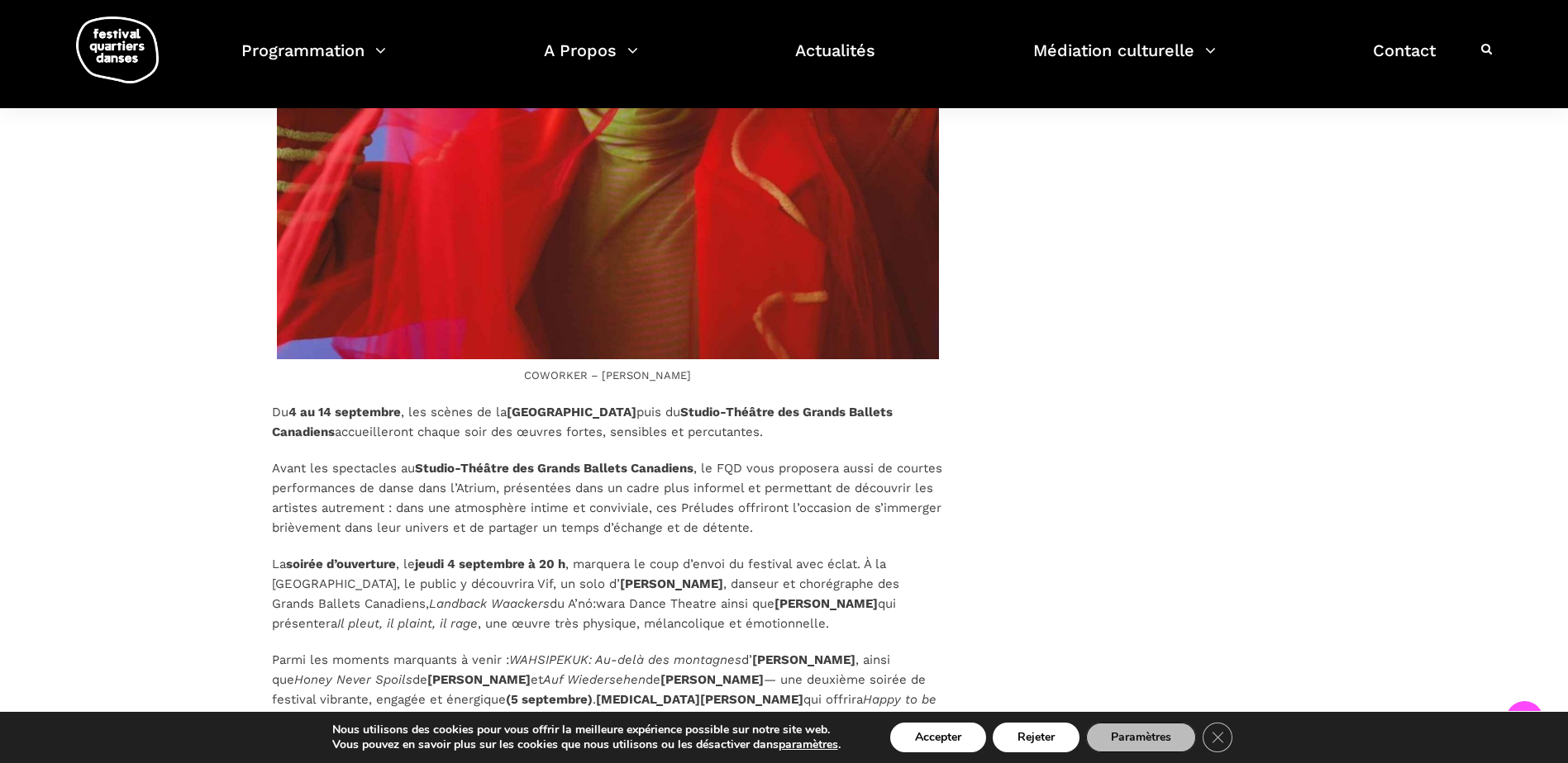
scroll to position [4198, 0]
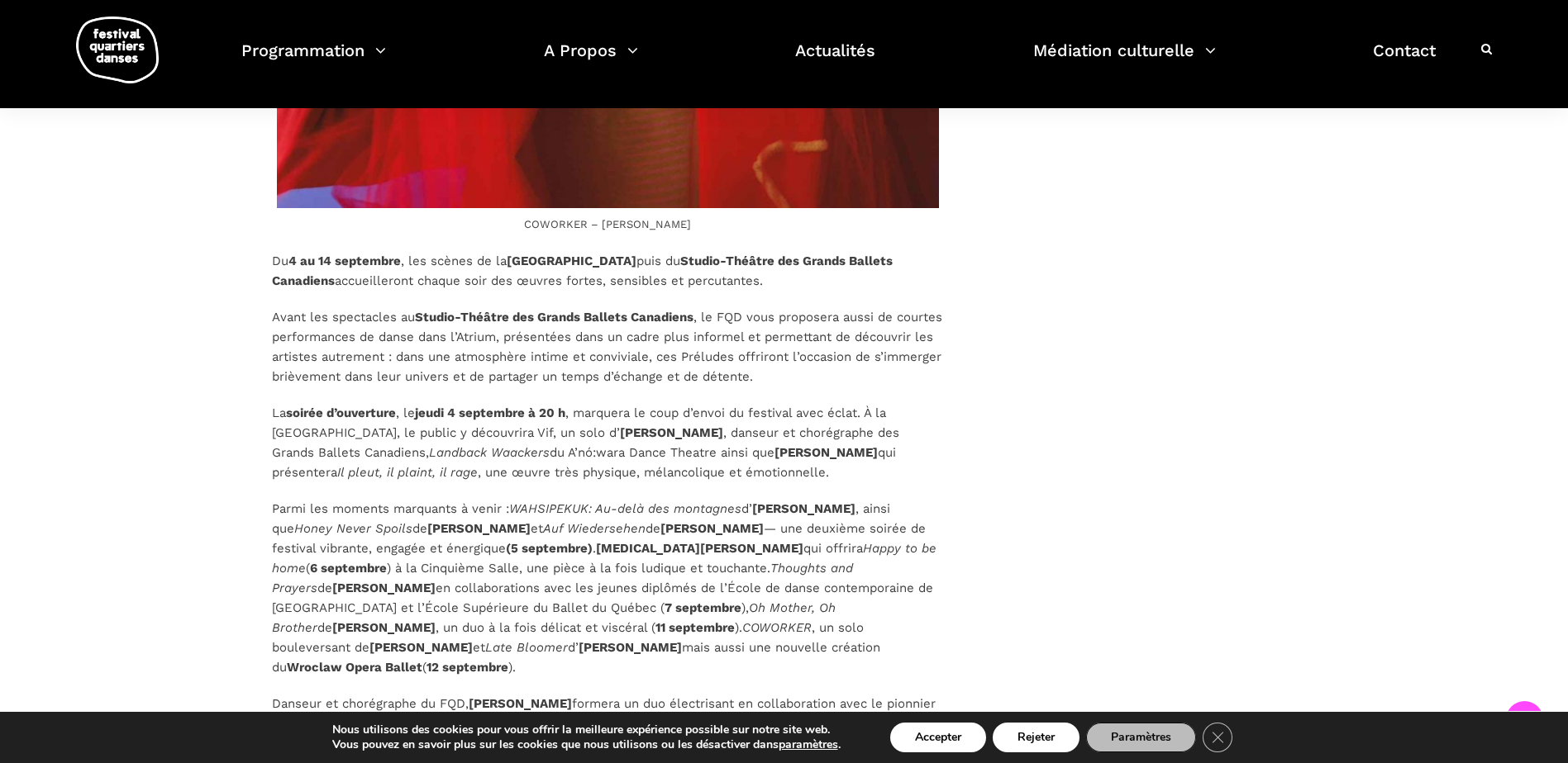
drag, startPoint x: 840, startPoint y: 436, endPoint x: 746, endPoint y: 439, distance: 94.0
click at [774, 446] on strong "Charles Brecard" at bounding box center [825, 453] width 103 height 15
drag, startPoint x: 743, startPoint y: 432, endPoint x: 409, endPoint y: 454, distance: 334.7
click at [409, 454] on p "La soirée d’ouverture , le jeudi 4 septembre à 20 h , marquera le coup d’envoi …" at bounding box center [608, 443] width 672 height 79
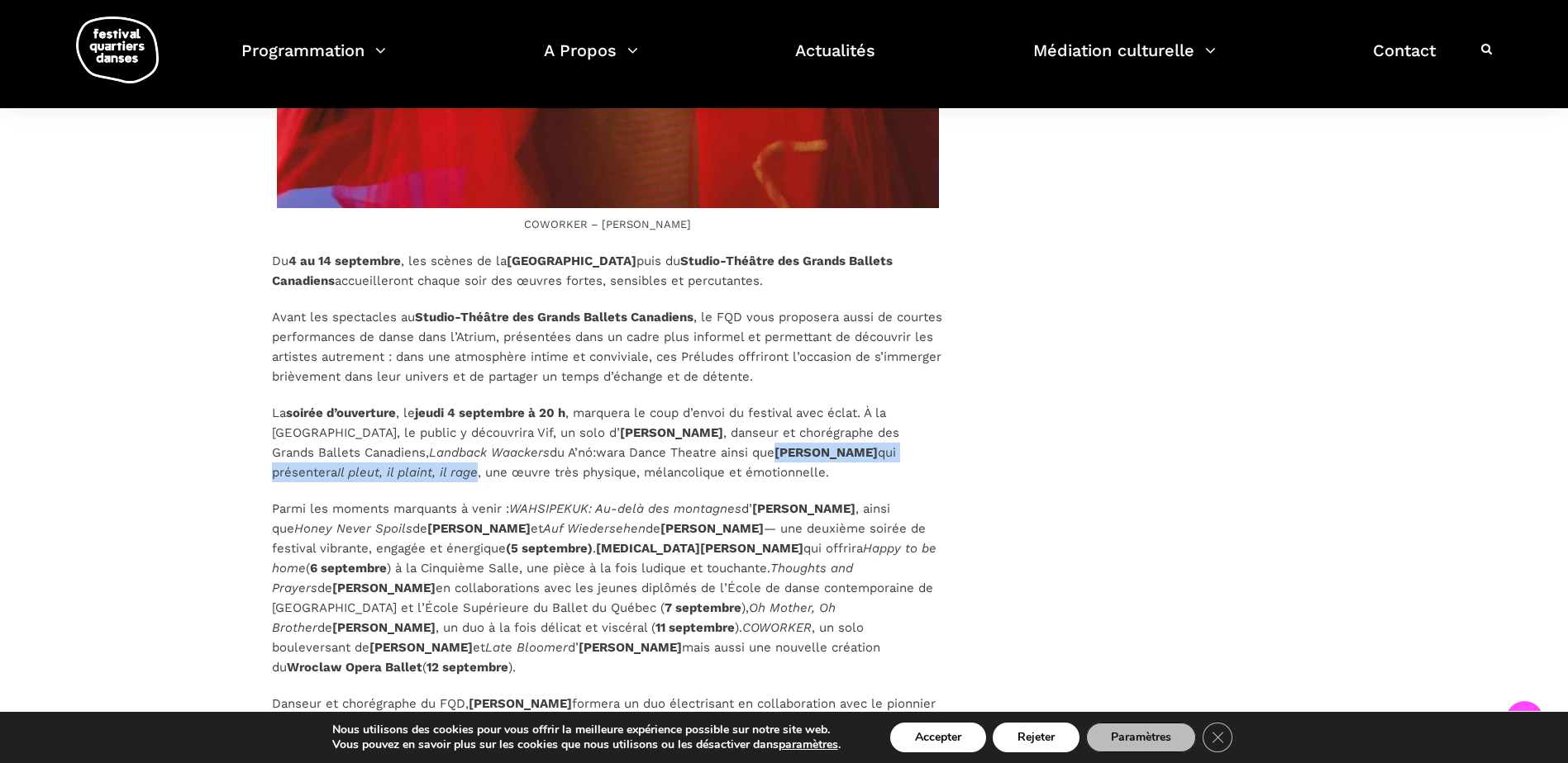
scroll to position [4280, 0]
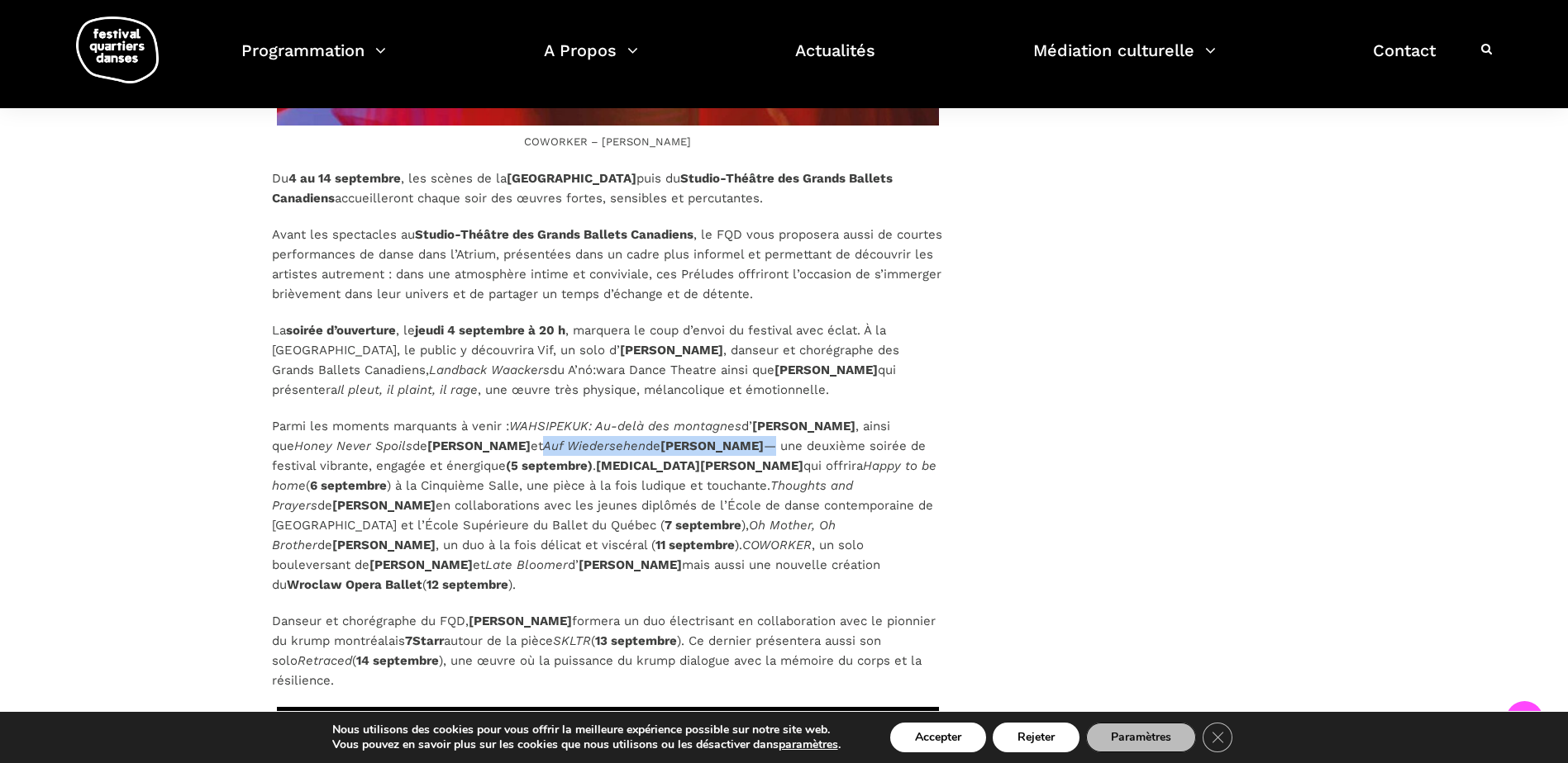
drag, startPoint x: 752, startPoint y: 427, endPoint x: 528, endPoint y: 431, distance: 224.0
click at [528, 431] on p "Parmi les moments marquants à venir : WAHSIPEKUK: Au-delà des montagnes d’ Ivan…" at bounding box center [608, 506] width 672 height 179
drag, startPoint x: 705, startPoint y: 446, endPoint x: 602, endPoint y: 444, distance: 103.0
click at [602, 444] on p "Parmi les moments marquants à venir : WAHSIPEKUK: Au-delà des montagnes d’ Ivan…" at bounding box center [608, 506] width 672 height 179
drag, startPoint x: 879, startPoint y: 447, endPoint x: 771, endPoint y: 443, distance: 108.1
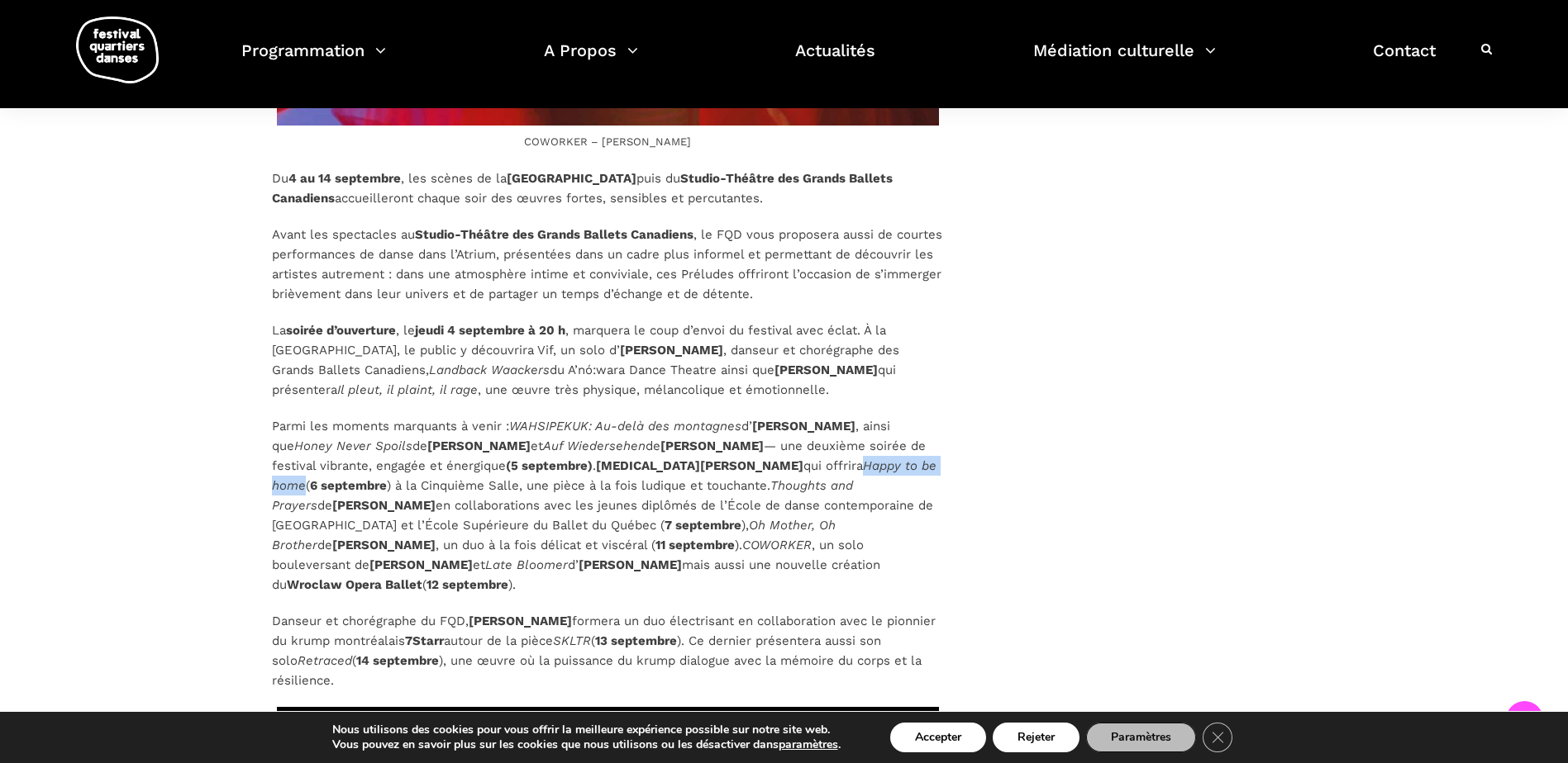
click at [771, 459] on em "Happy to be home" at bounding box center [605, 476] width 665 height 35
drag, startPoint x: 877, startPoint y: 465, endPoint x: 309, endPoint y: 489, distance: 568.5
click at [309, 489] on p "Parmi les moments marquants à venir : WAHSIPEKUK: Au-delà des montagnes d’ Ivan…" at bounding box center [608, 506] width 672 height 179
drag, startPoint x: 662, startPoint y: 521, endPoint x: 777, endPoint y: 523, distance: 115.0
click at [473, 558] on strong "[PERSON_NAME]" at bounding box center [421, 565] width 103 height 15
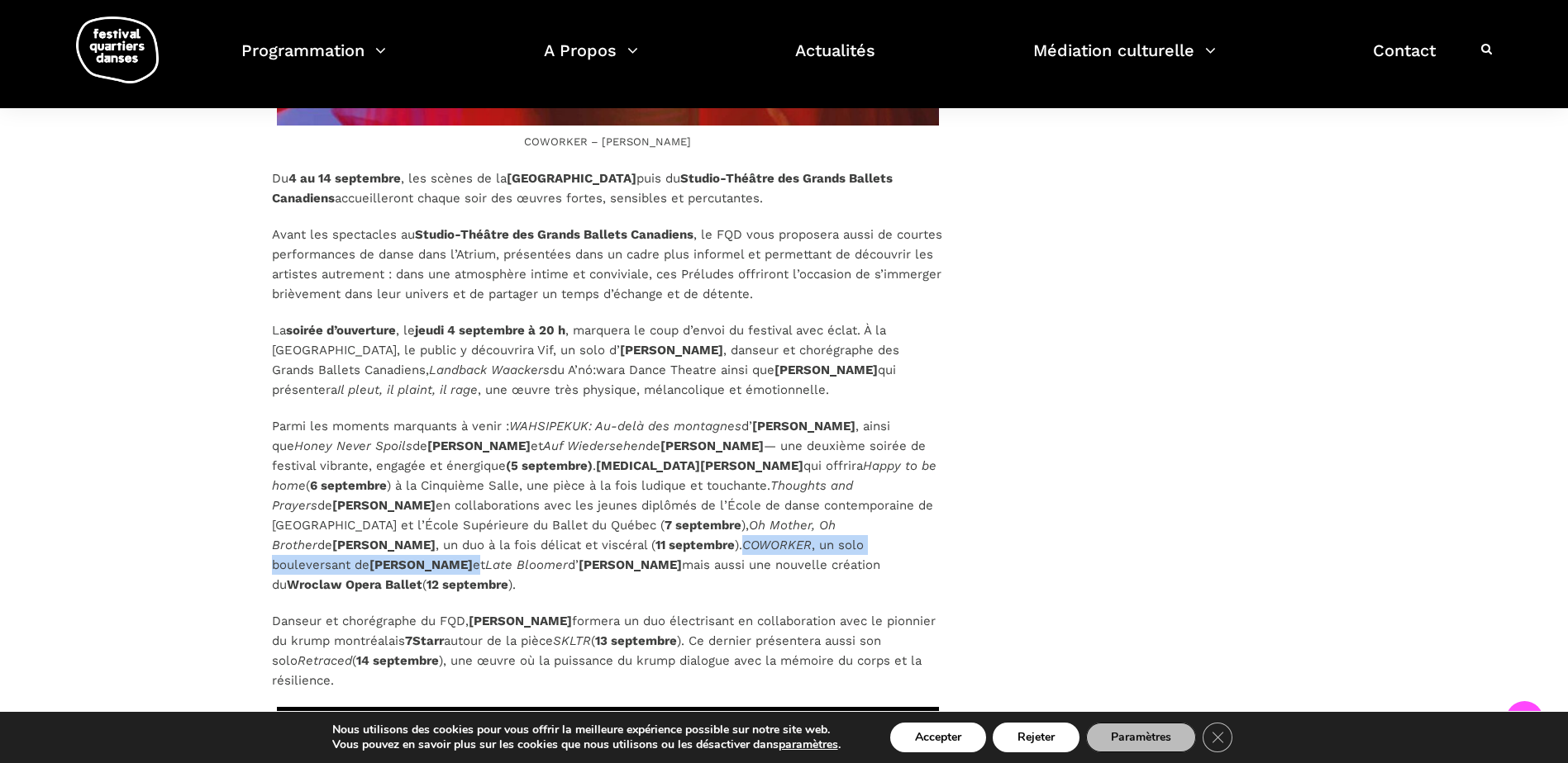
drag, startPoint x: 436, startPoint y: 524, endPoint x: 782, endPoint y: 524, distance: 346.0
click at [782, 524] on p "Parmi les moments marquants à venir : WAHSIPEKUK: Au-delà des montagnes d’ Ivan…" at bounding box center [608, 506] width 672 height 179
drag, startPoint x: 331, startPoint y: 548, endPoint x: 898, endPoint y: 526, distance: 567.4
click at [682, 558] on strong "Hélène Simoneau" at bounding box center [630, 565] width 103 height 15
drag, startPoint x: 572, startPoint y: 586, endPoint x: 475, endPoint y: 584, distance: 97.0
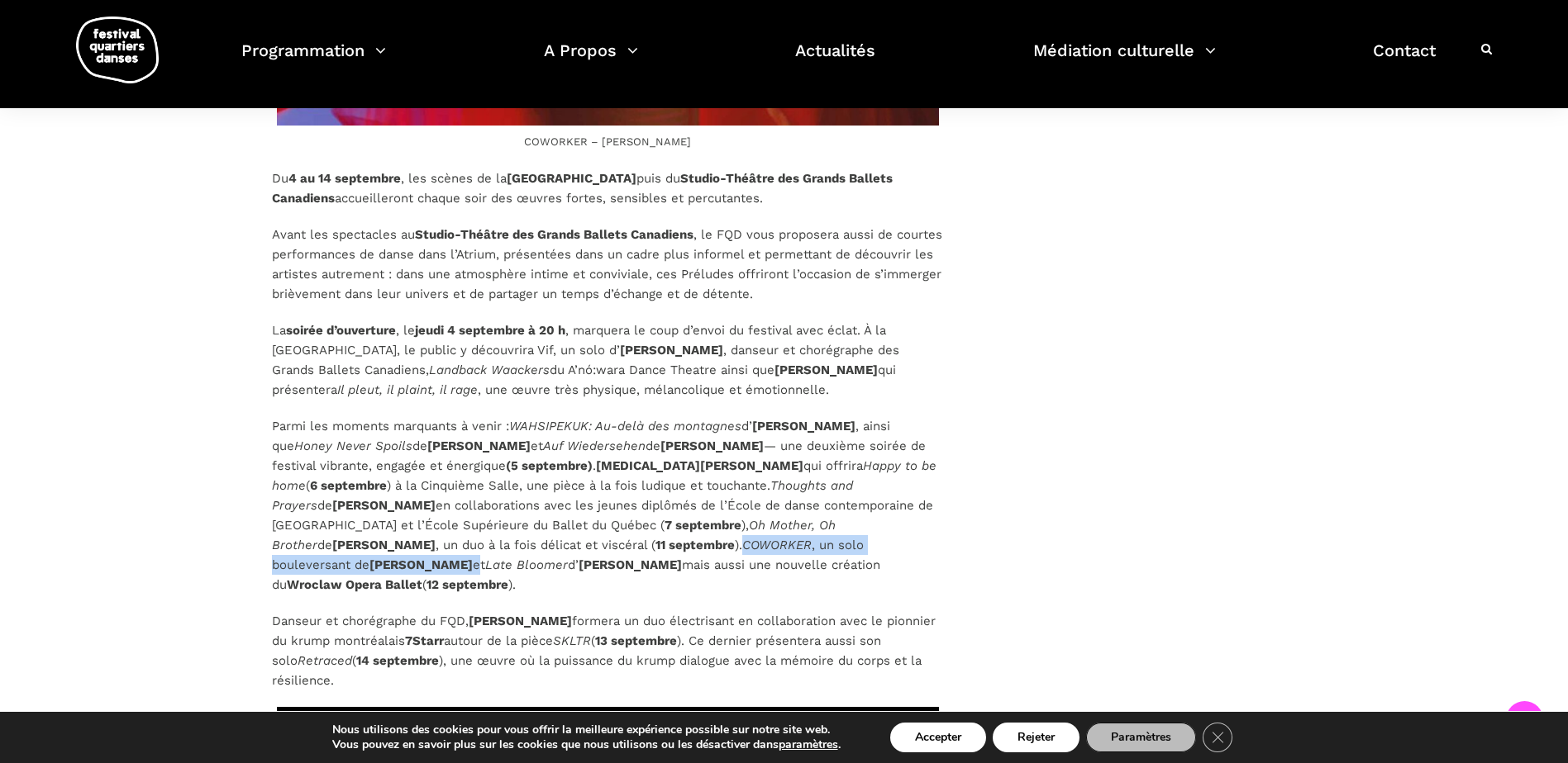
click at [475, 612] on p "Danseur et chorégraphe du FQD, Charles Brecard formera un duo électrisant en co…" at bounding box center [608, 651] width 672 height 79
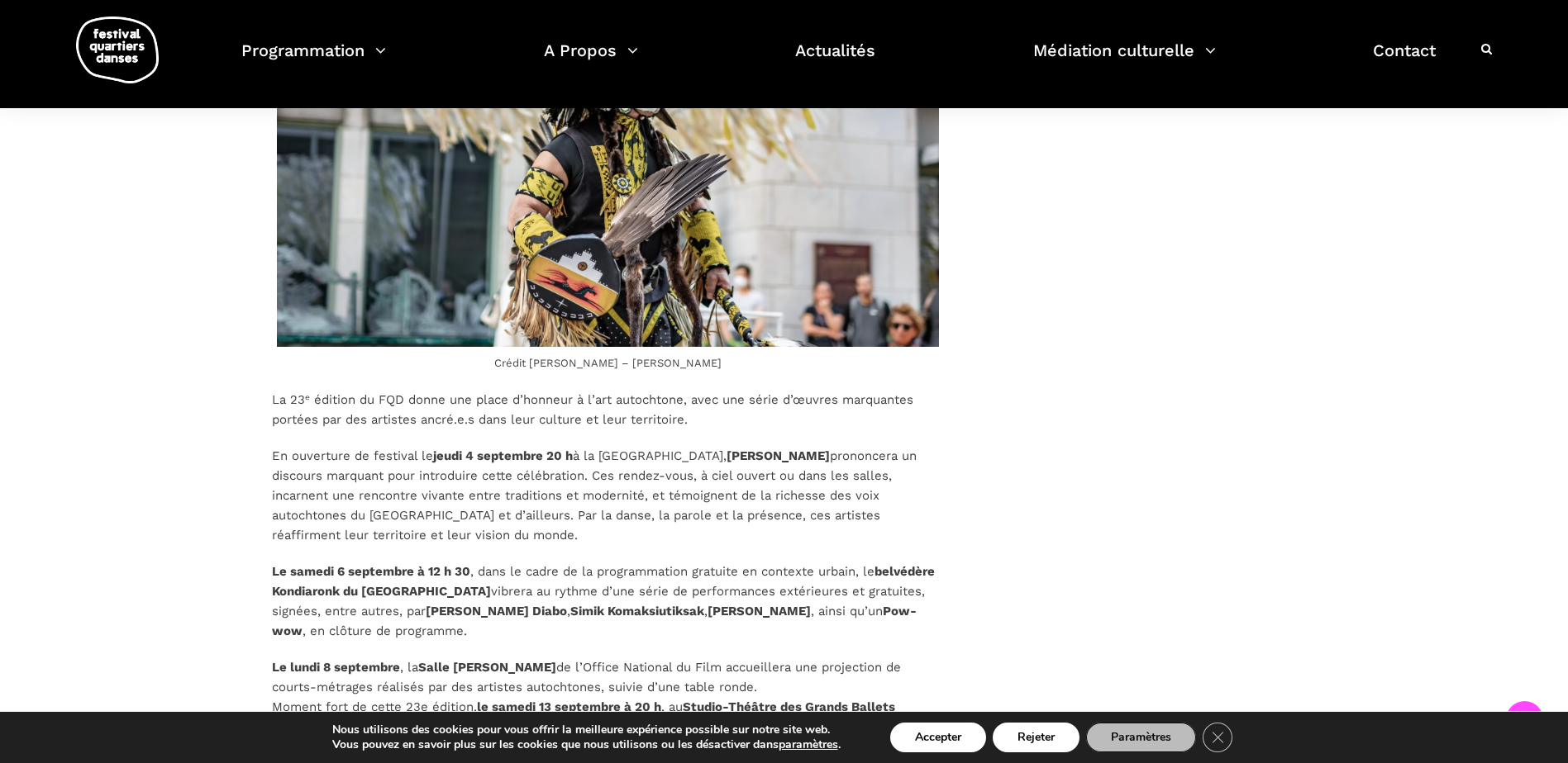
scroll to position [1885, 0]
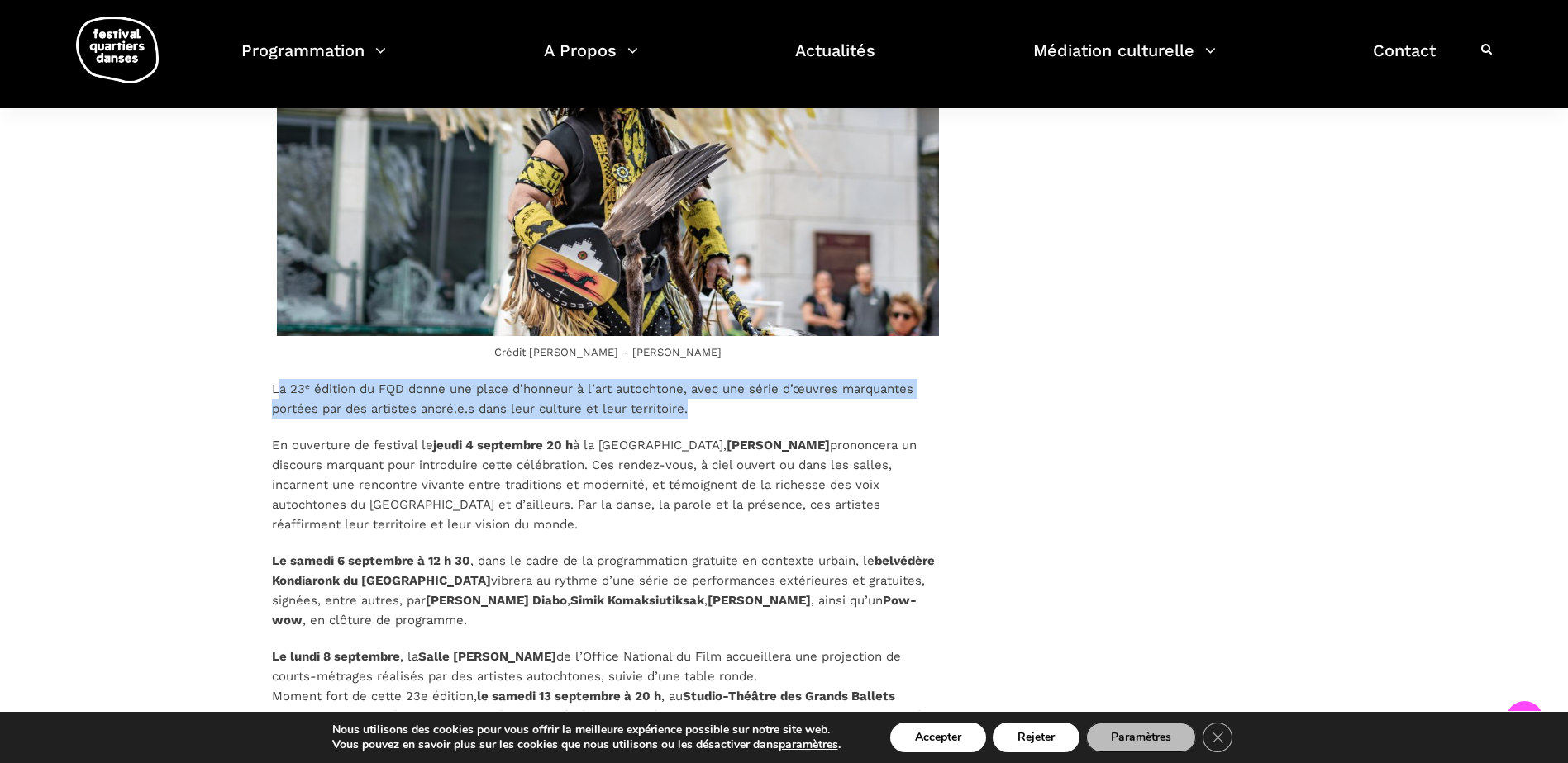
drag, startPoint x: 692, startPoint y: 407, endPoint x: 279, endPoint y: 389, distance: 413.4
click at [279, 389] on p "La 23ᵉ édition du FQD donne une place d’honneur à l’art autochtone, avec une sé…" at bounding box center [608, 399] width 672 height 40
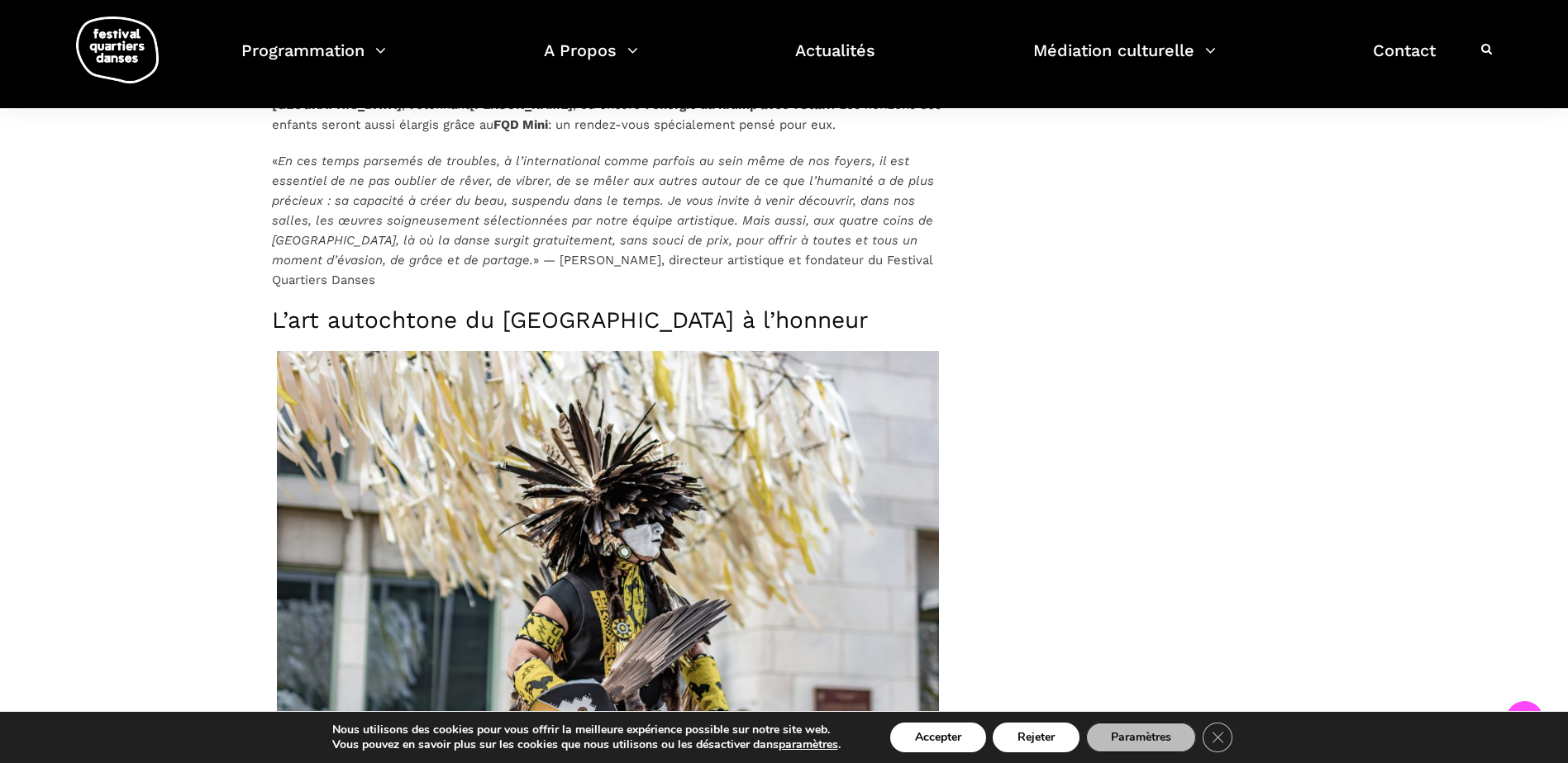
scroll to position [1306, 0]
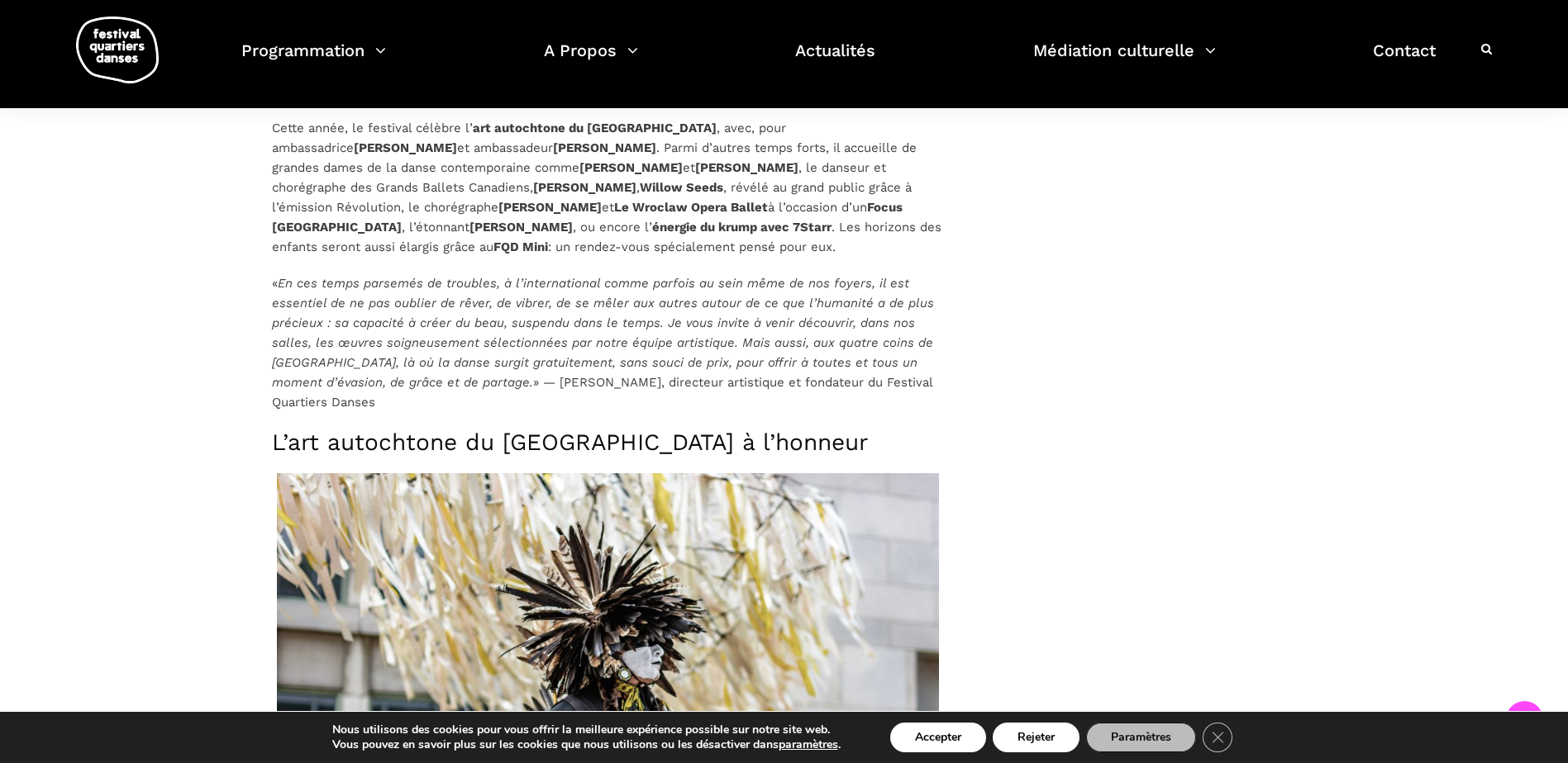
drag, startPoint x: 584, startPoint y: 250, endPoint x: 533, endPoint y: 236, distance: 52.9
click at [533, 236] on p "Cette année, le festival célèbre l’ art autochtone du Québec , avec, pour ambas…" at bounding box center [608, 188] width 672 height 139
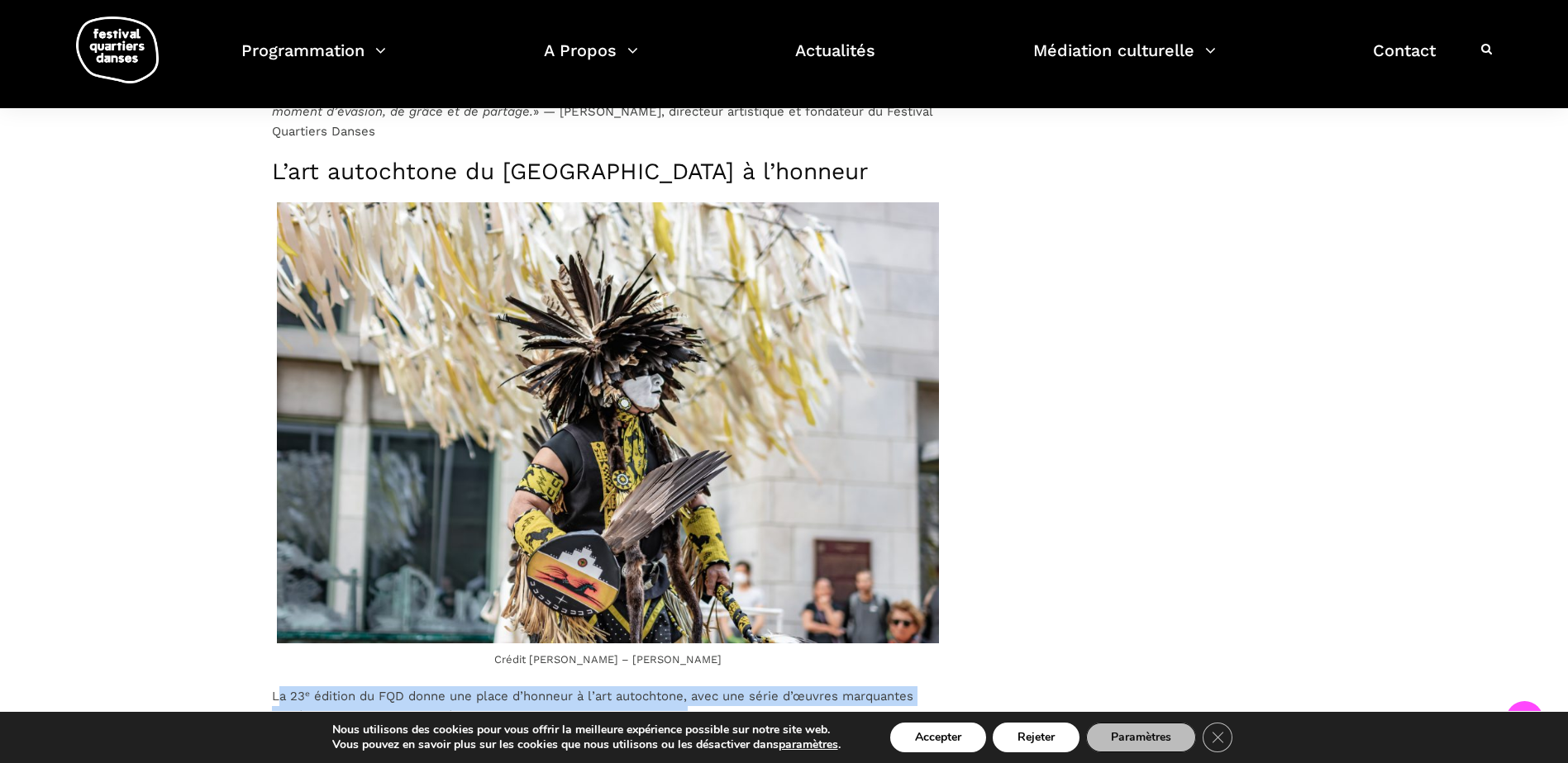
scroll to position [1802, 0]
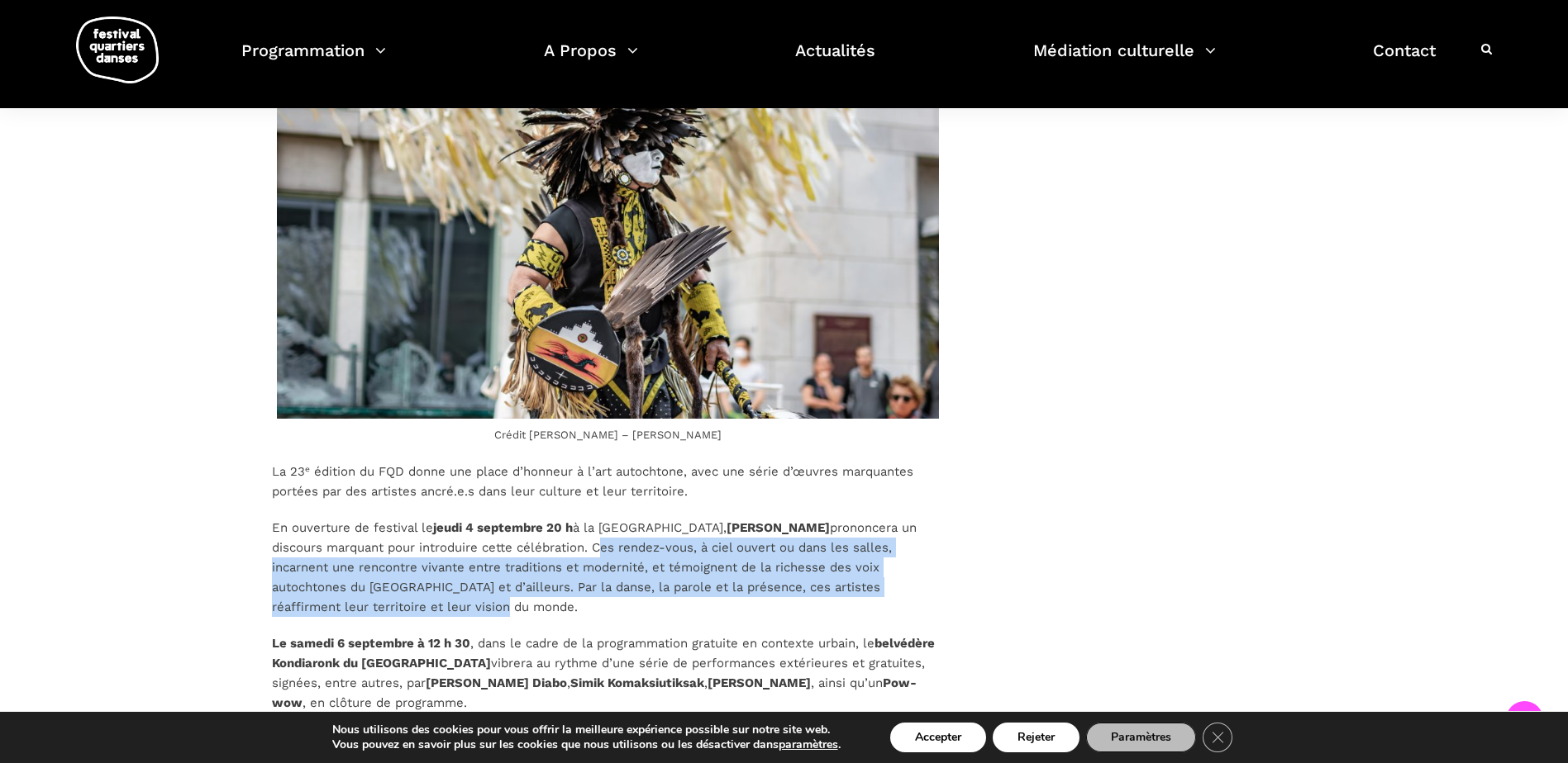
drag, startPoint x: 687, startPoint y: 551, endPoint x: 686, endPoint y: 612, distance: 61.0
click at [686, 612] on p "En ouverture de festival le jeudi 4 septembre 20 h à la Cinquième Salle de la P…" at bounding box center [608, 568] width 672 height 99
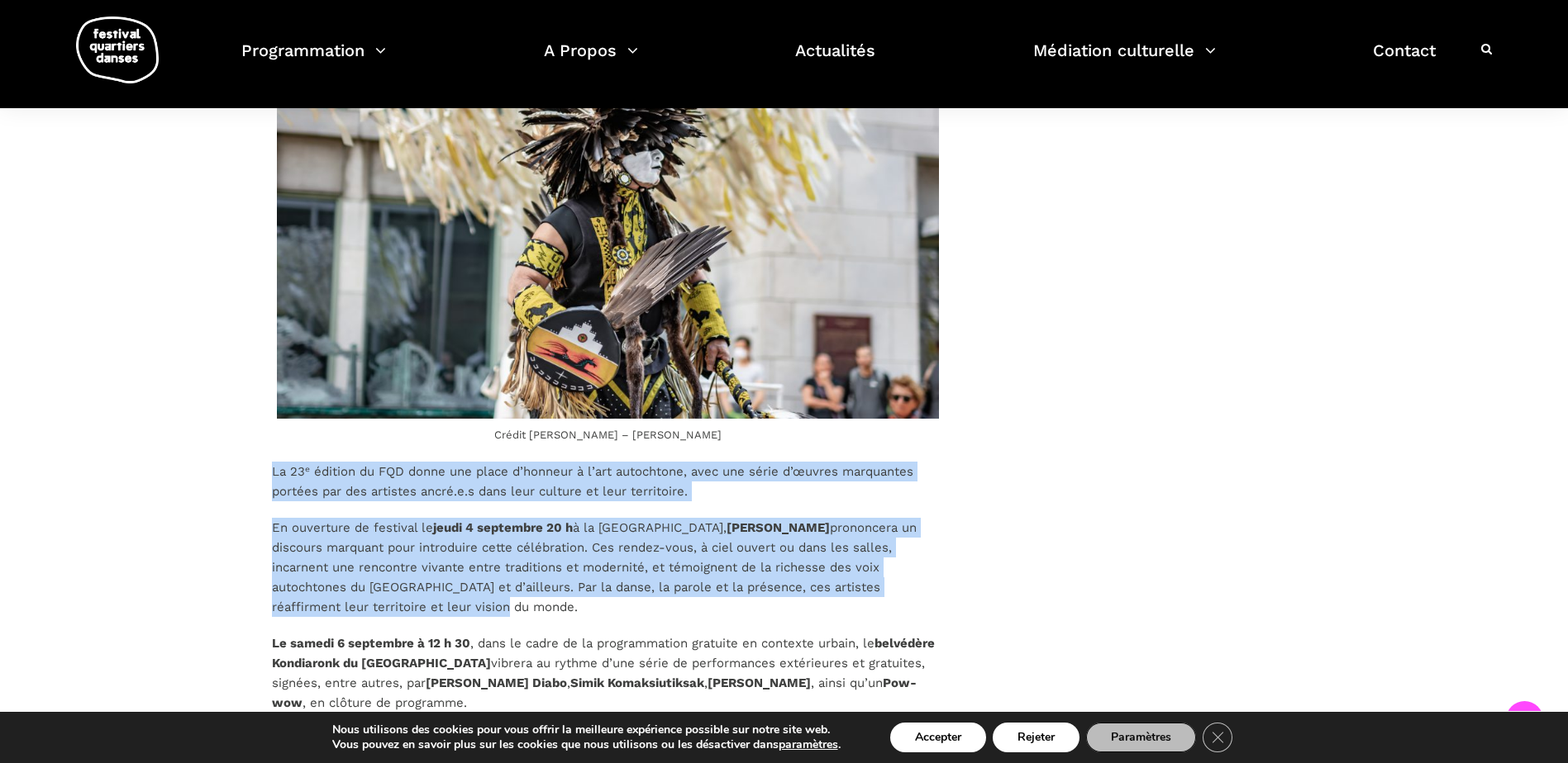
drag, startPoint x: 261, startPoint y: 468, endPoint x: 517, endPoint y: 603, distance: 289.4
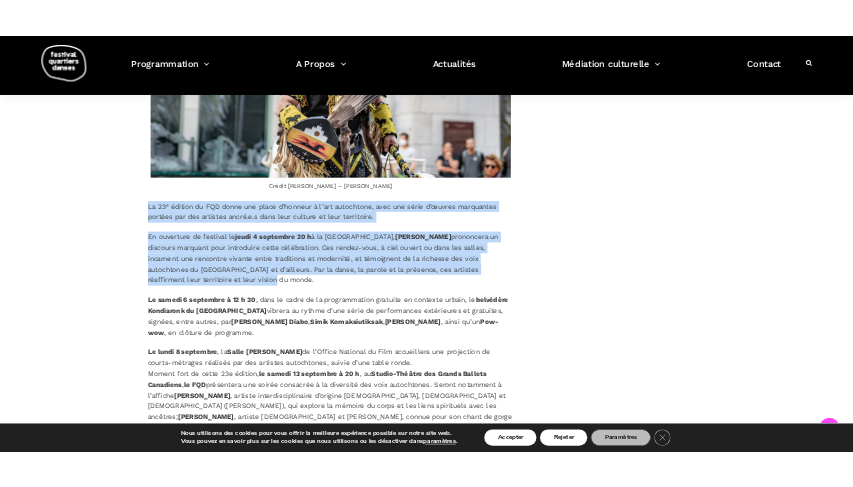
scroll to position [2380, 0]
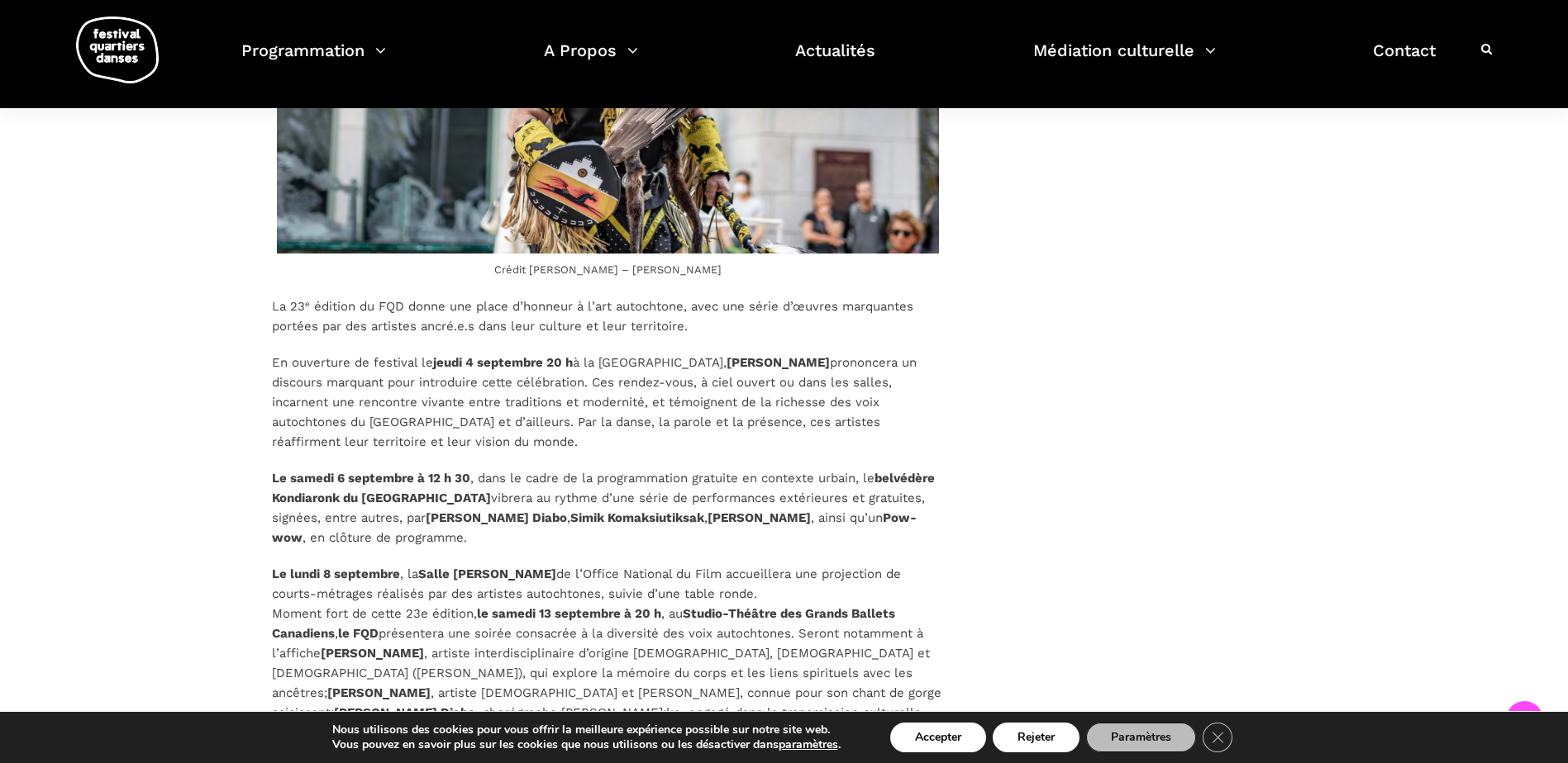
click at [739, 483] on p "Le samedi 6 septembre à 12 h 30 , dans le cadre de la programmation gratuite en…" at bounding box center [608, 508] width 672 height 79
drag, startPoint x: 689, startPoint y: 379, endPoint x: 332, endPoint y: 408, distance: 358.2
click at [332, 408] on p "En ouverture de festival le jeudi 4 septembre 20 h à la Cinquième Salle de la P…" at bounding box center [608, 403] width 672 height 99
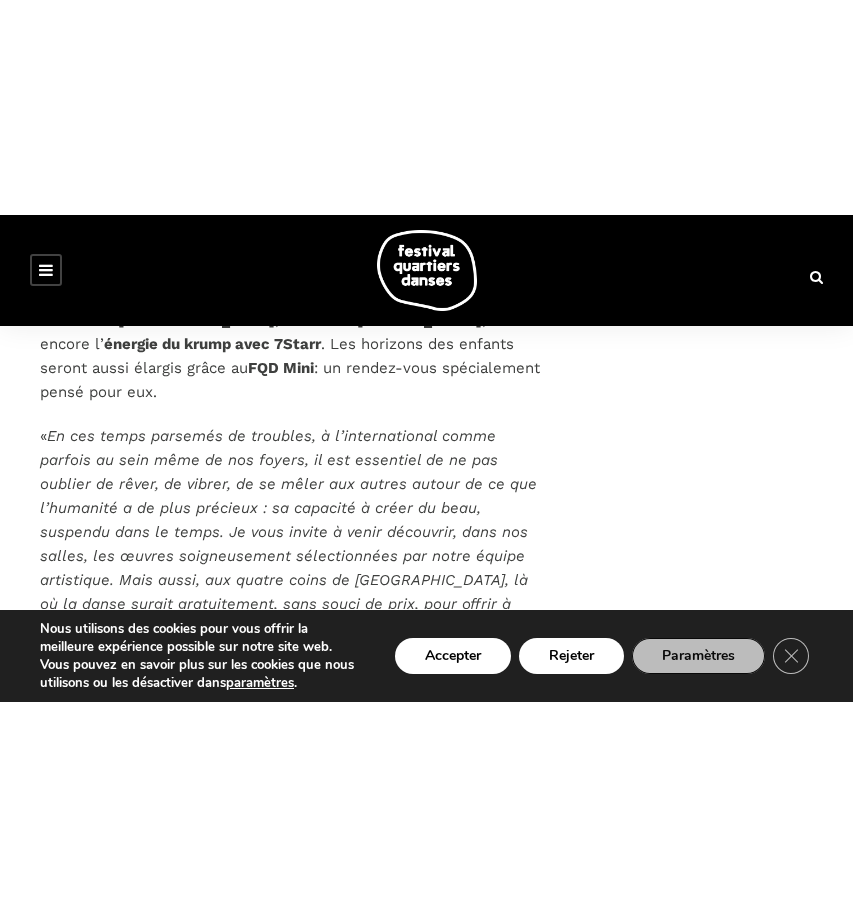
scroll to position [2080, 0]
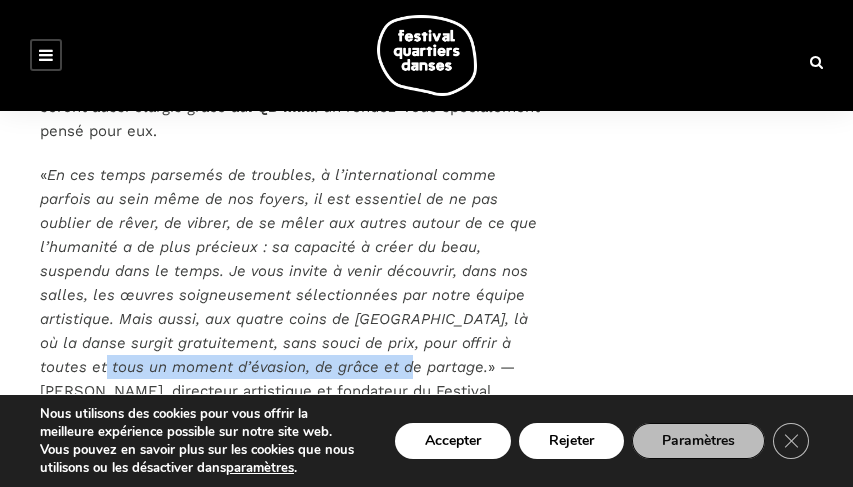
drag, startPoint x: 372, startPoint y: 344, endPoint x: 64, endPoint y: 341, distance: 307.8
click at [64, 341] on em "En ces temps parsemés de troubles, à l’international comme parfois au sein même…" at bounding box center [288, 271] width 497 height 210
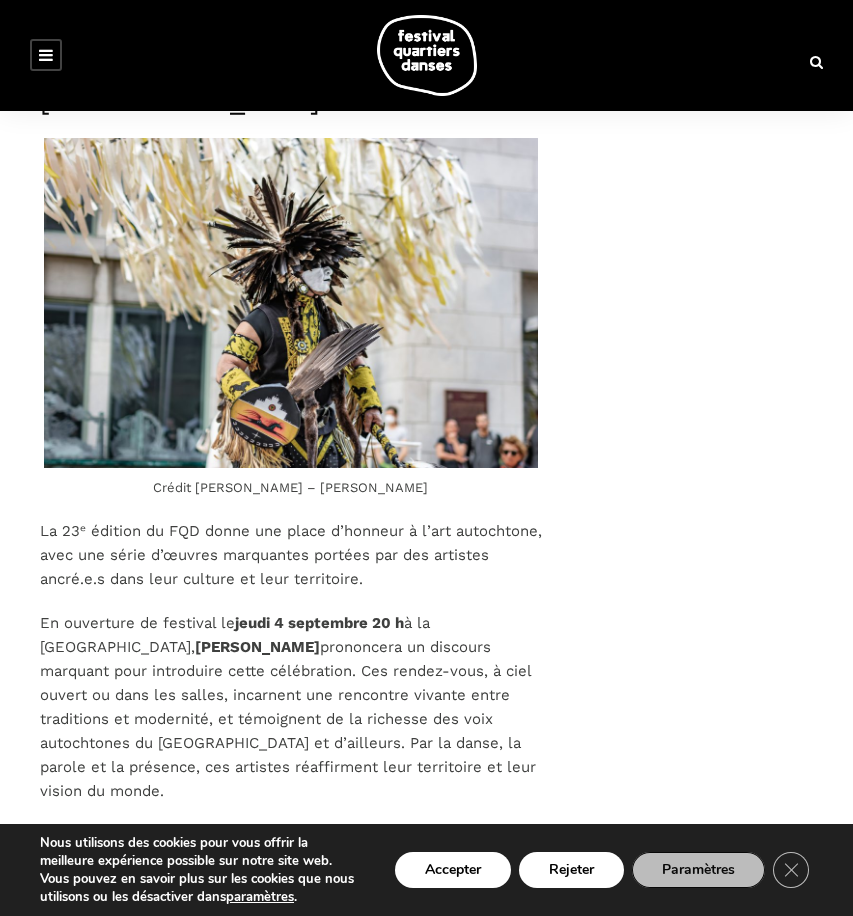
scroll to position [2580, 0]
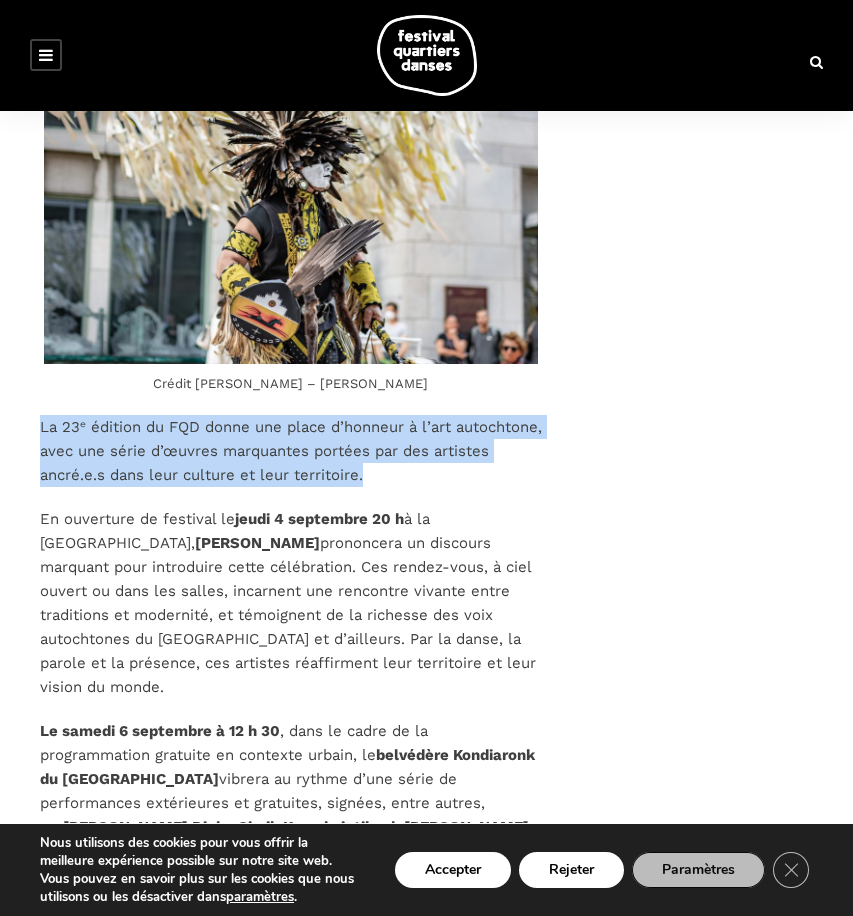
drag, startPoint x: 447, startPoint y: 458, endPoint x: 29, endPoint y: 398, distance: 422.1
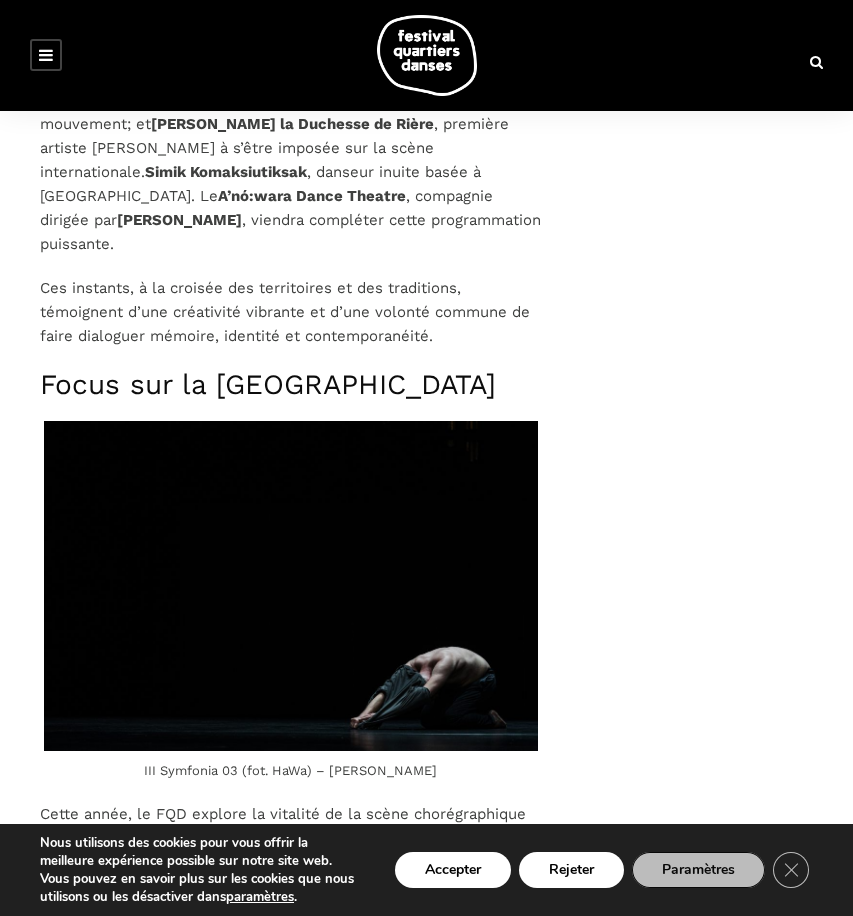
scroll to position [3779, 0]
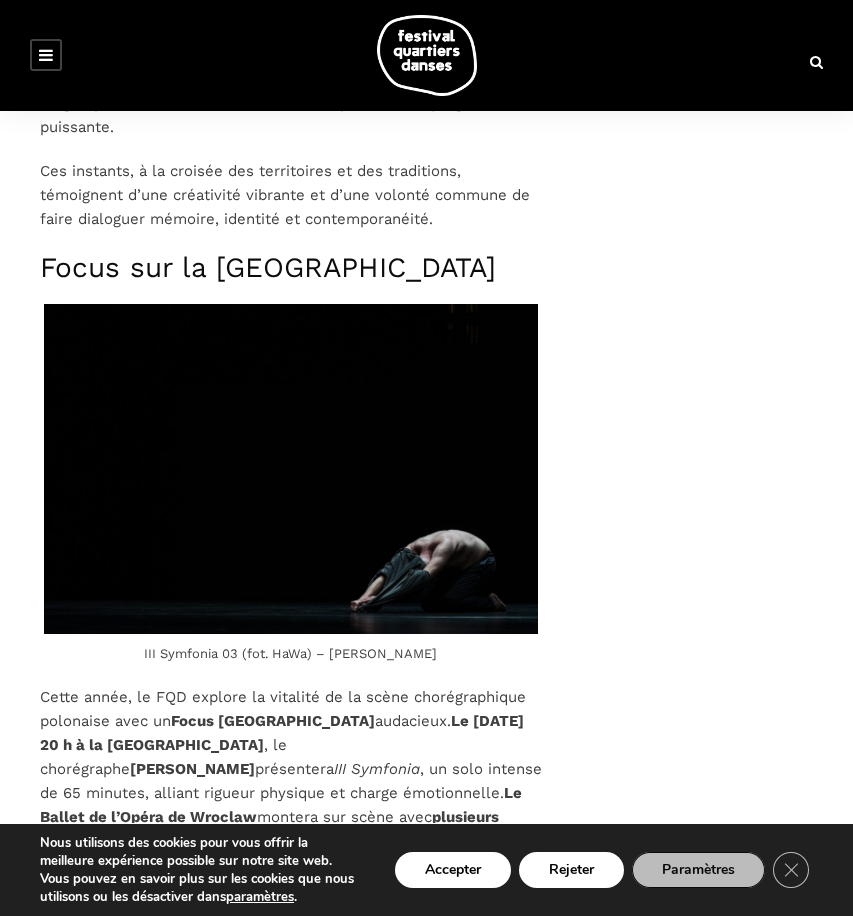
drag, startPoint x: 36, startPoint y: 647, endPoint x: 367, endPoint y: 675, distance: 332.0
click at [367, 675] on div "De la danse contemporaine pour tous les publics : le Festival Quartiers Danses …" at bounding box center [291, 521] width 542 height 6652
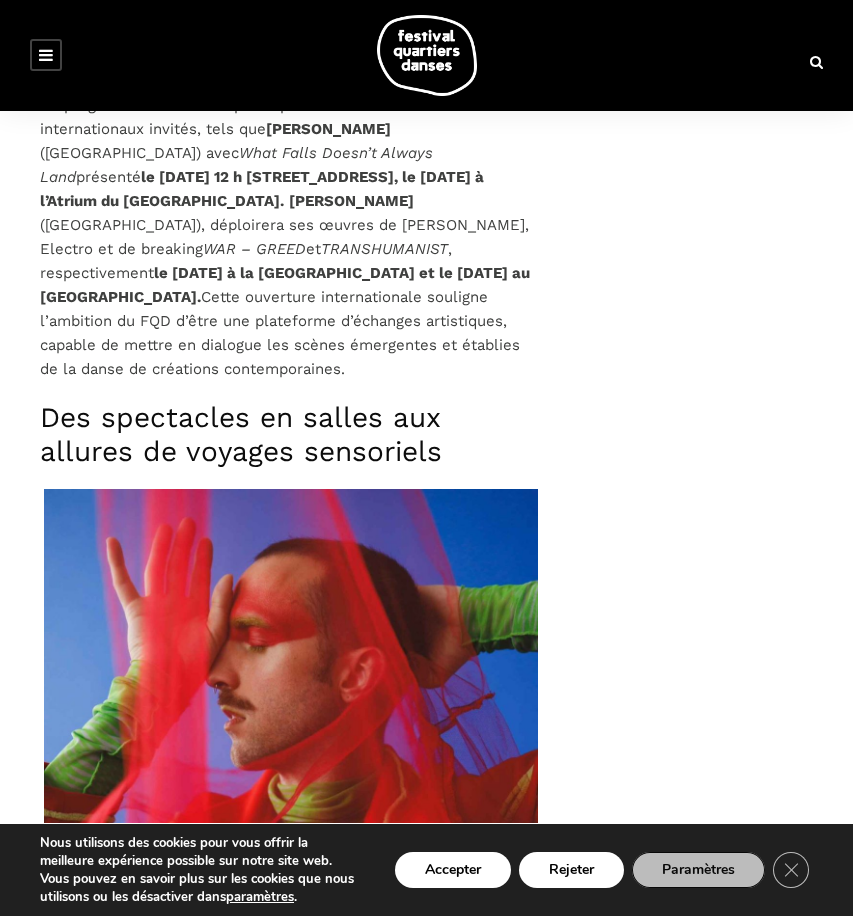
scroll to position [5178, 0]
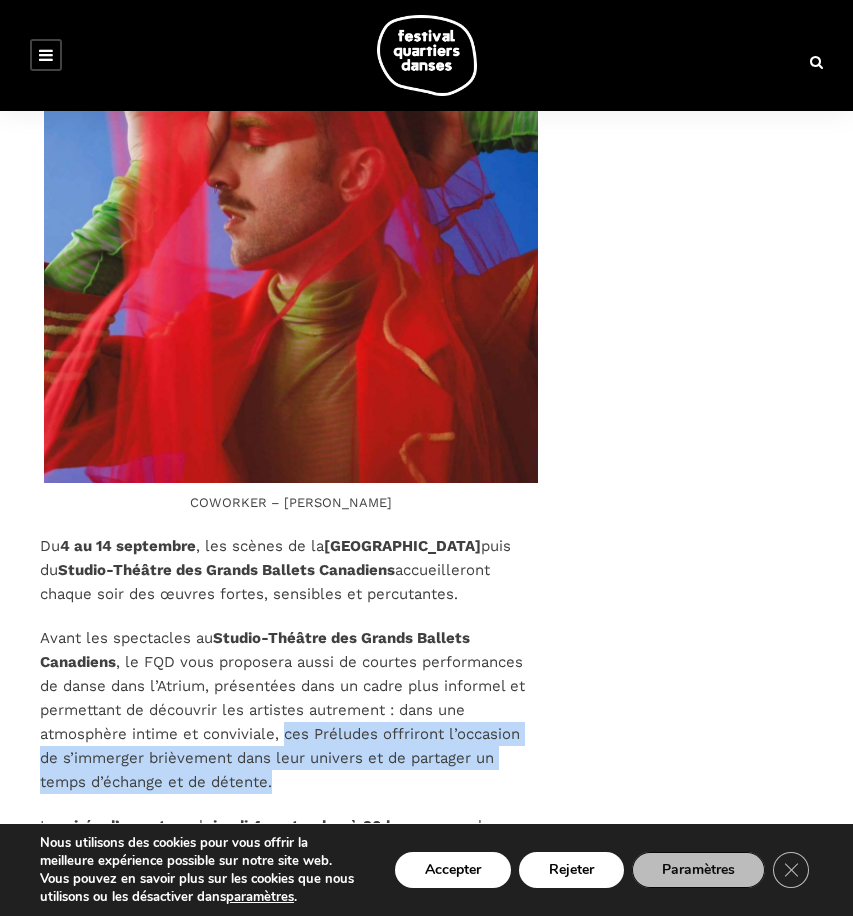
drag, startPoint x: 317, startPoint y: 762, endPoint x: 287, endPoint y: 719, distance: 52.4
click at [287, 719] on p "Avant les spectacles au Studio-Théâtre des Grands Ballets Canadiens , le FQD vo…" at bounding box center [291, 710] width 502 height 168
